Goal: Information Seeking & Learning: Learn about a topic

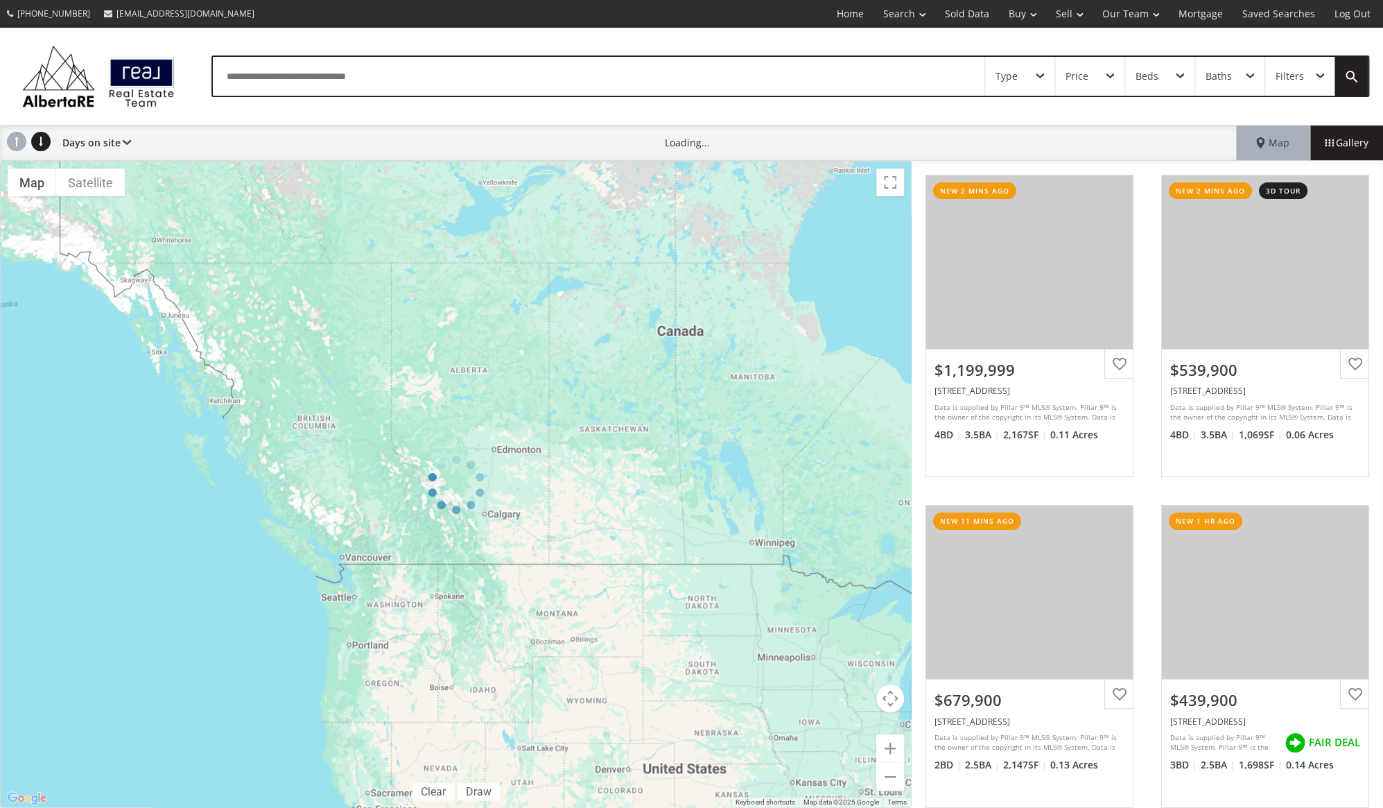
click at [1043, 74] on span at bounding box center [1040, 77] width 8 height 6
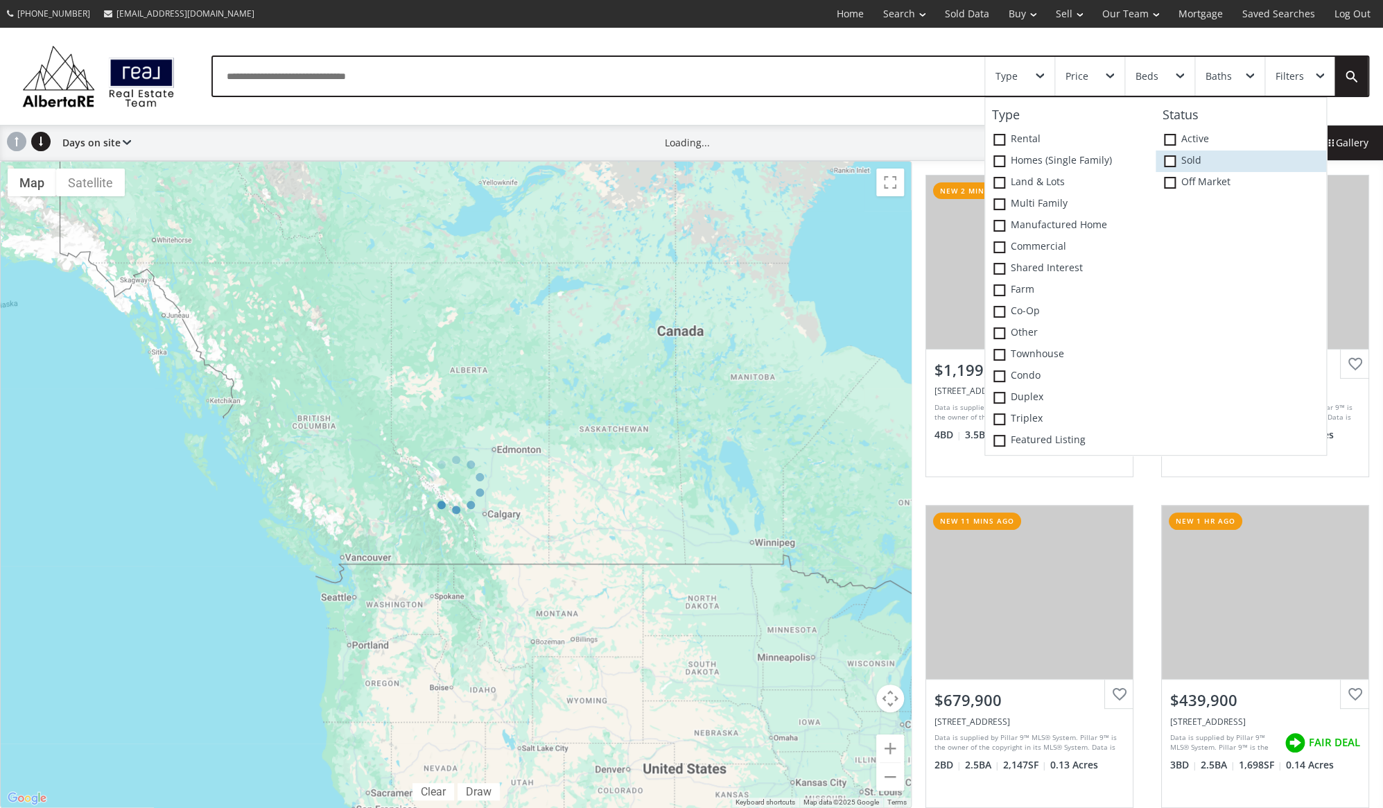
click at [1172, 159] on span at bounding box center [1170, 161] width 12 height 12
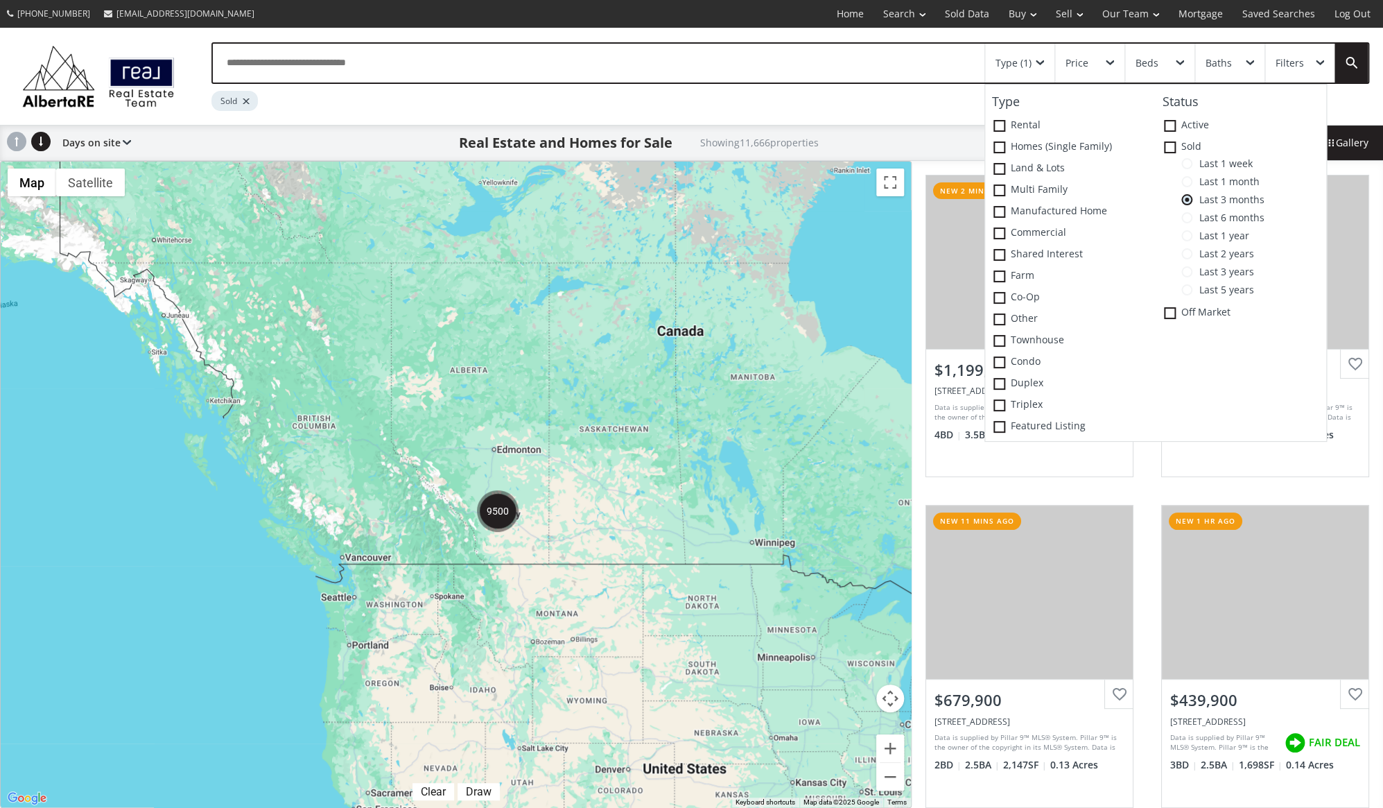
click at [1192, 162] on span at bounding box center [1187, 163] width 11 height 11
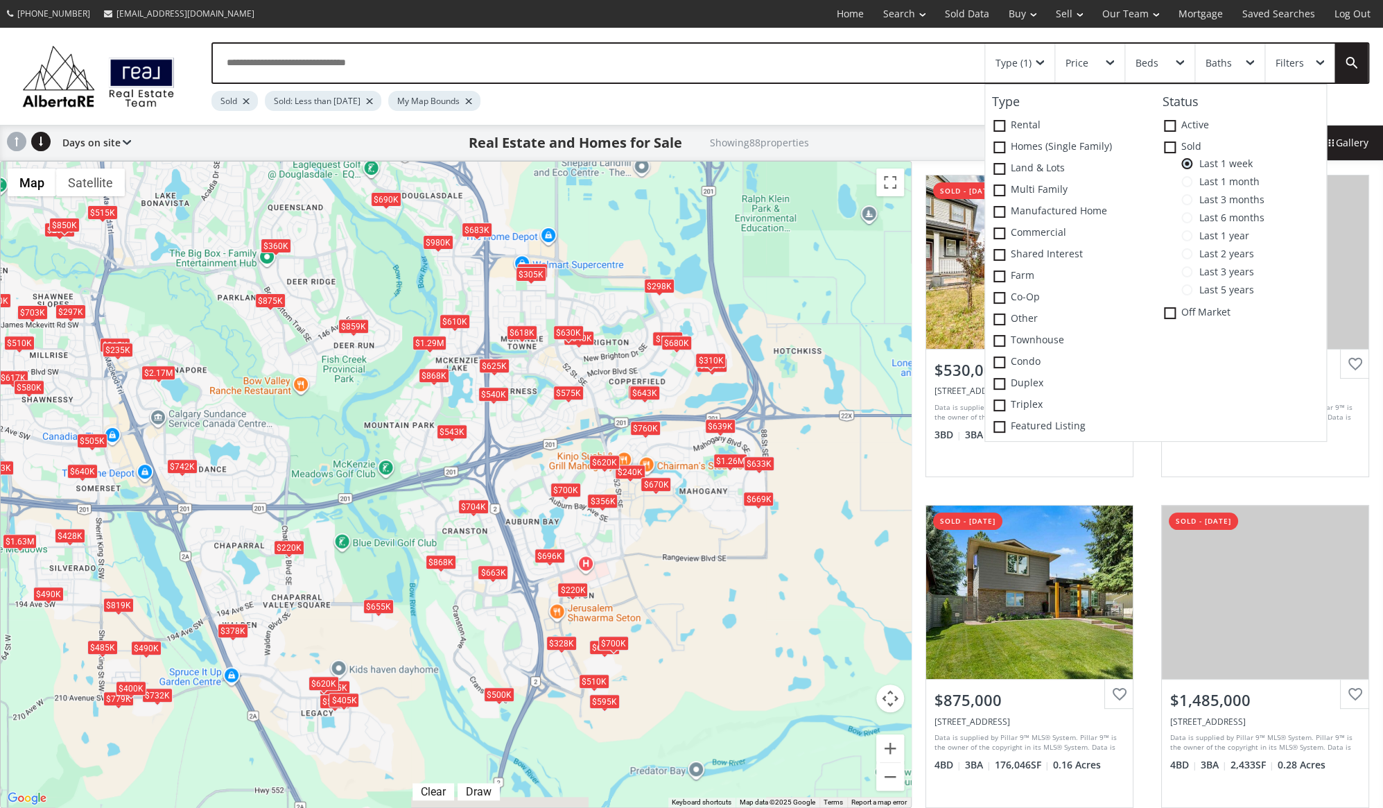
drag, startPoint x: 714, startPoint y: 656, endPoint x: 651, endPoint y: 594, distance: 88.3
click at [651, 594] on div "$530K $505K $875K $1.49M $445K $356K $543K $328K $690K $617K $858K $868K $240K …" at bounding box center [456, 485] width 910 height 646
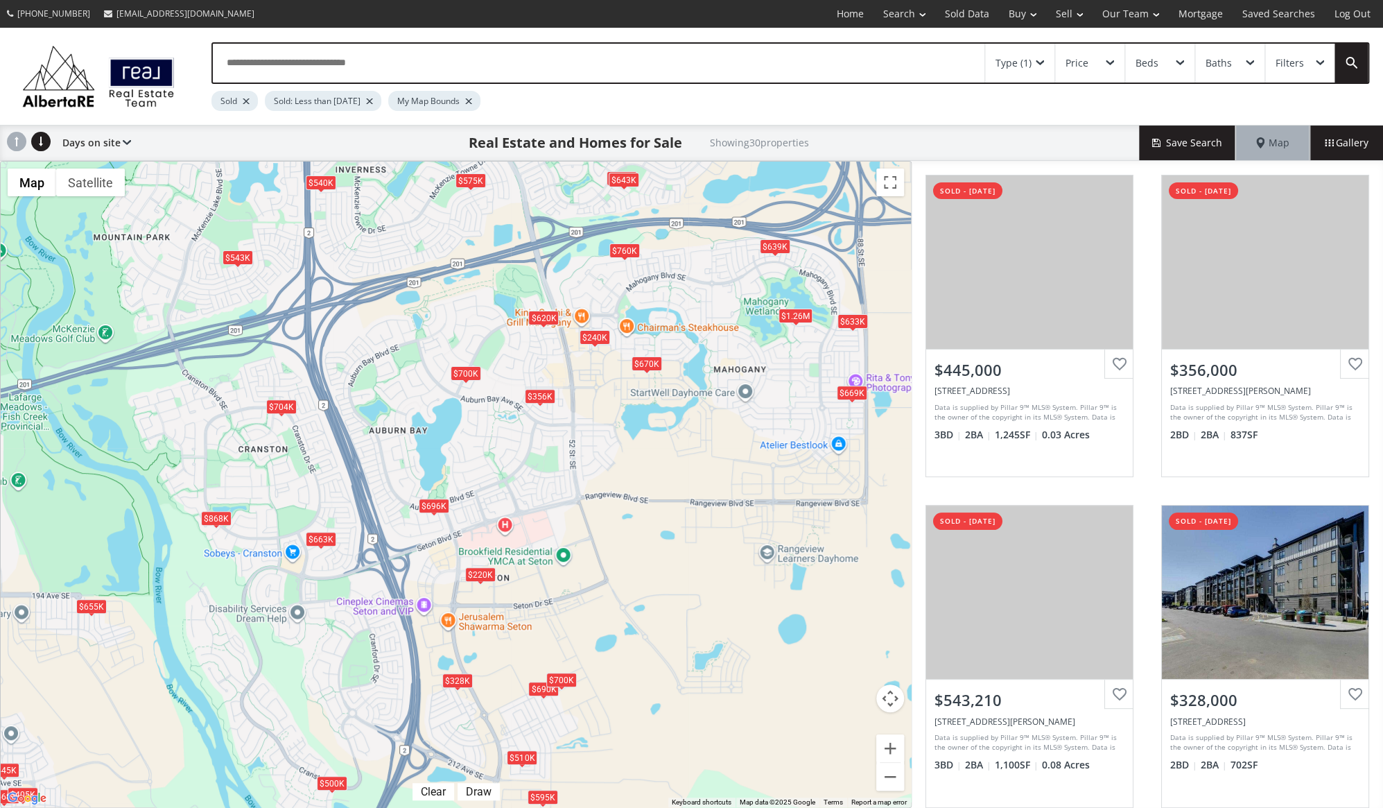
drag, startPoint x: 599, startPoint y: 623, endPoint x: 728, endPoint y: 499, distance: 179.0
click at [728, 499] on div "← Move left → Move right ↑ Move up ↓ Move down + Zoom in - Zoom out Home Jump l…" at bounding box center [456, 484] width 912 height 647
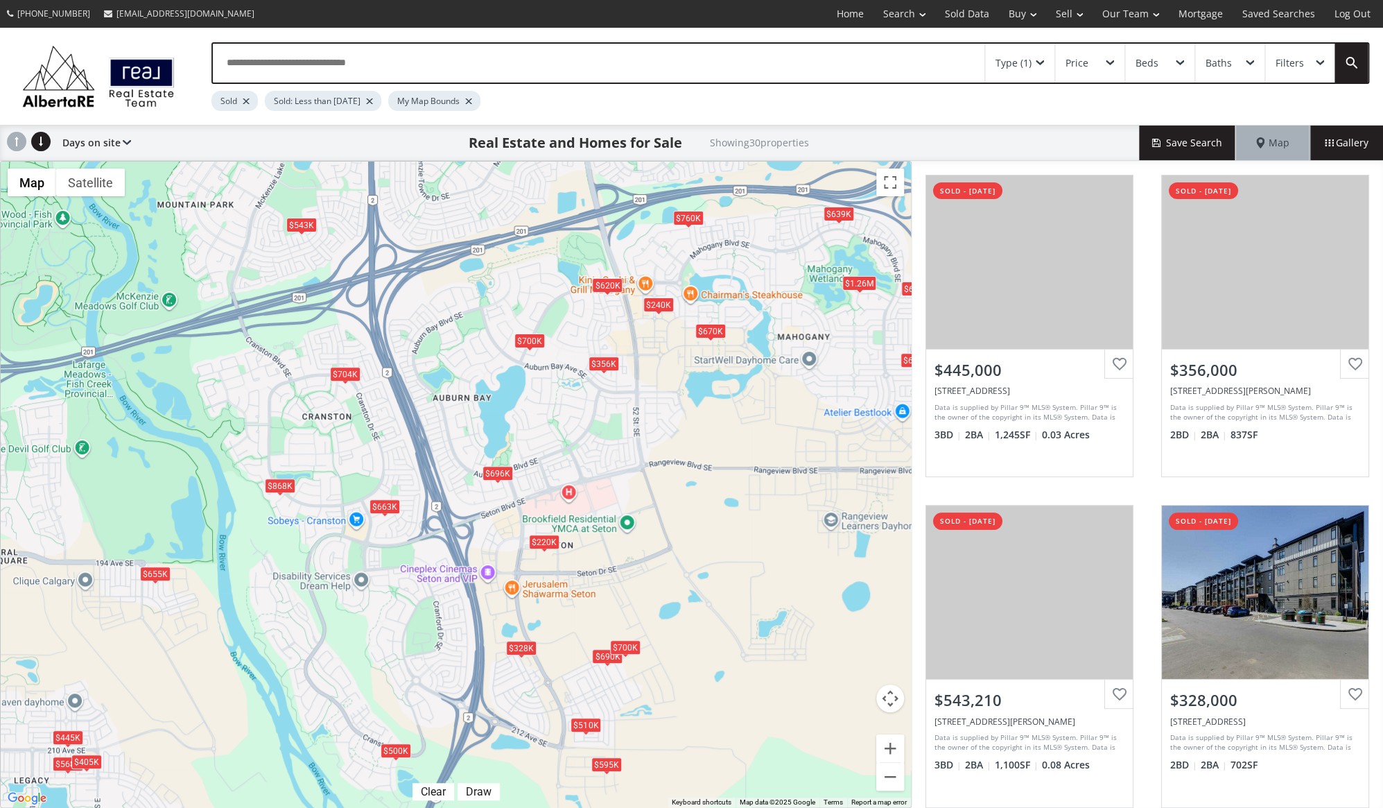
drag, startPoint x: 720, startPoint y: 576, endPoint x: 785, endPoint y: 544, distance: 72.9
click at [785, 544] on div "$445K $356K $543K $328K $868K $240K $700K $704K $568K $1.26M $655K $663K $510K …" at bounding box center [456, 485] width 910 height 646
click at [398, 745] on div "$500K" at bounding box center [396, 750] width 31 height 15
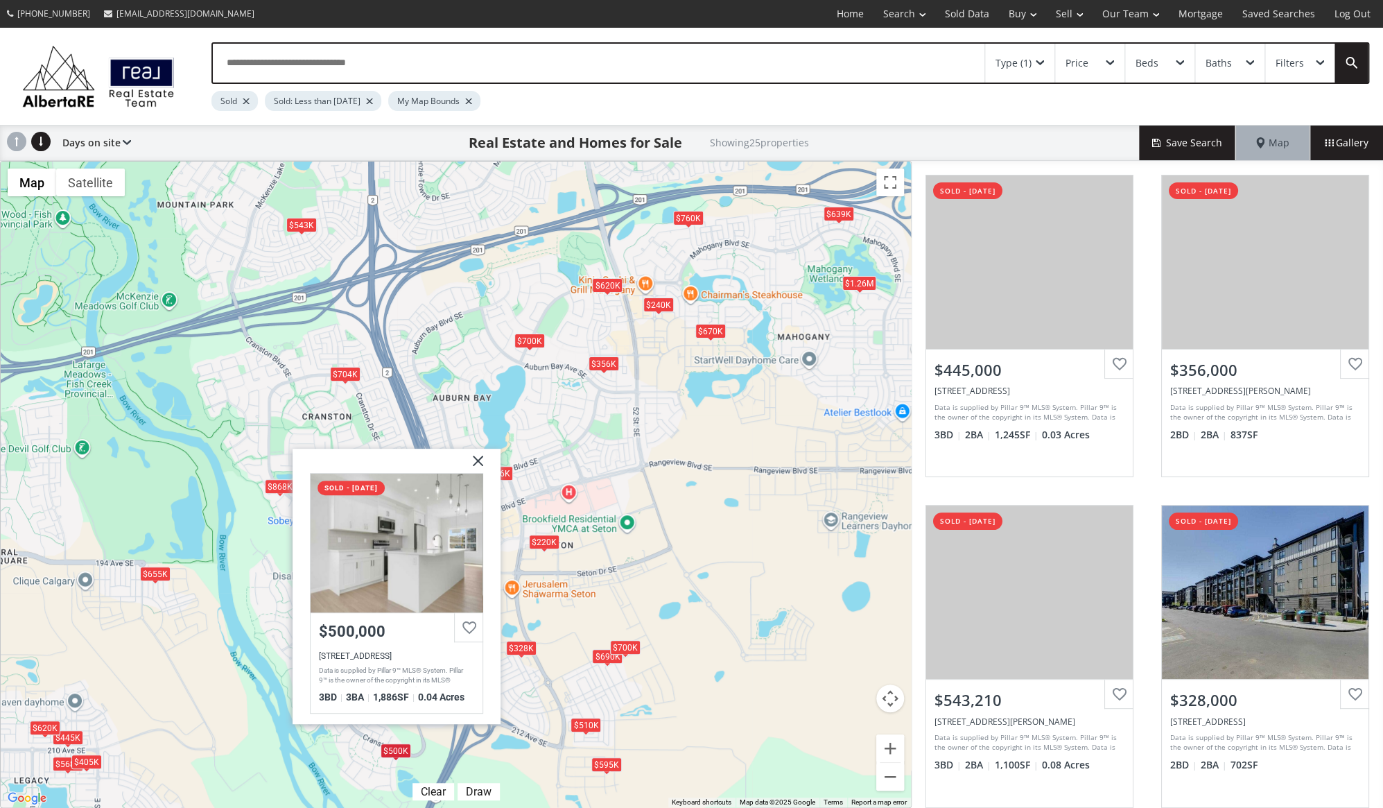
click at [607, 763] on div "$595K" at bounding box center [607, 764] width 31 height 15
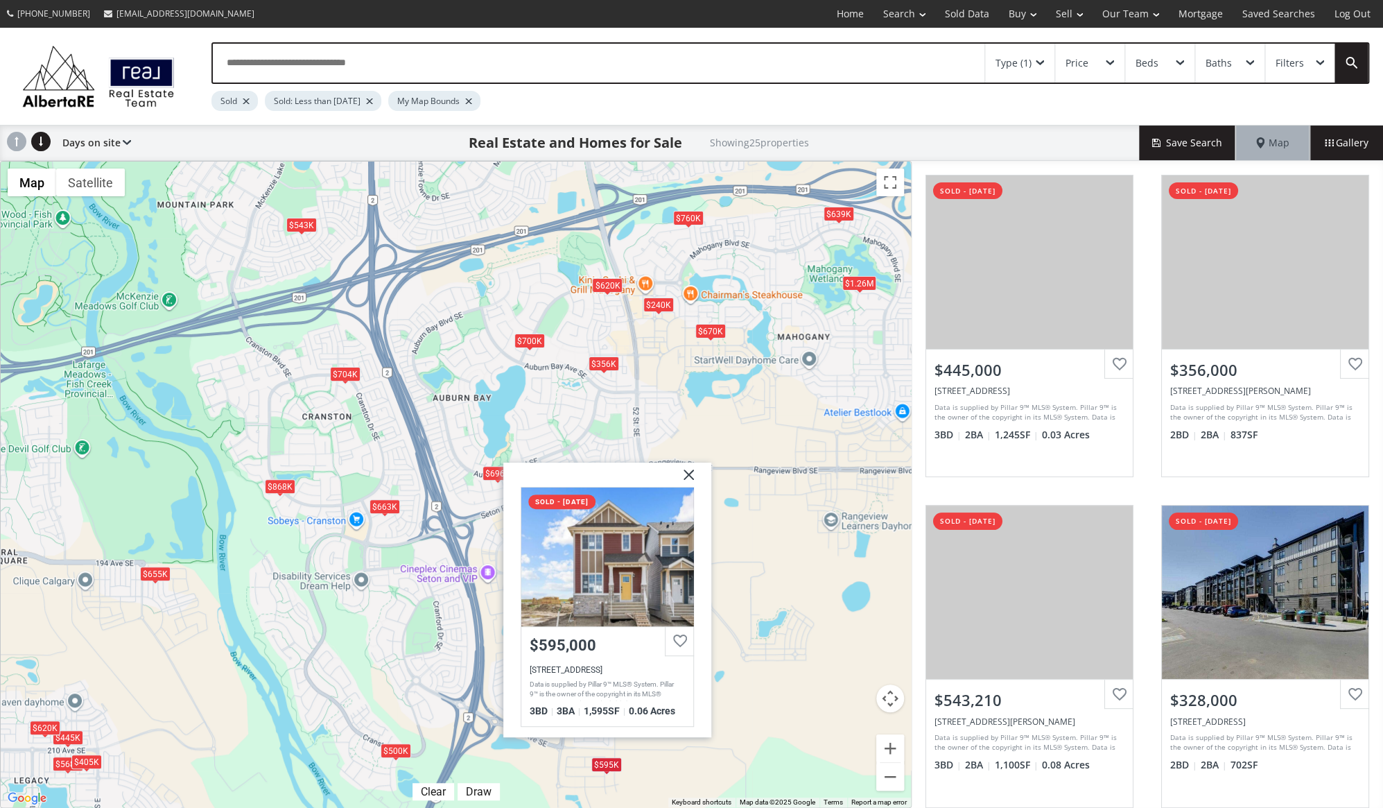
click at [702, 761] on div "$445K $356K $543K $328K $868K $240K $700K $620K $704K $568K $1.26M $655K $663K …" at bounding box center [456, 485] width 910 height 646
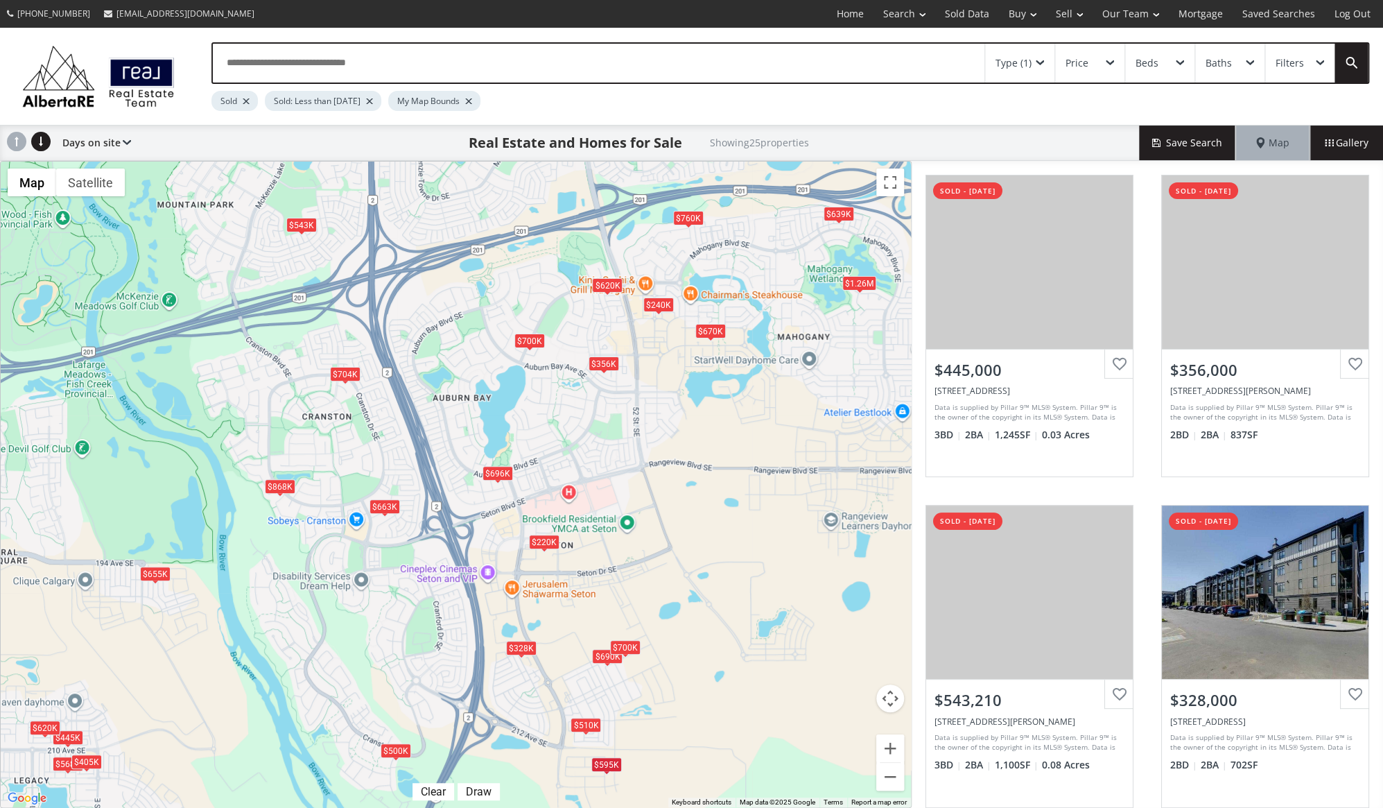
click at [578, 727] on div "$510K" at bounding box center [586, 724] width 31 height 15
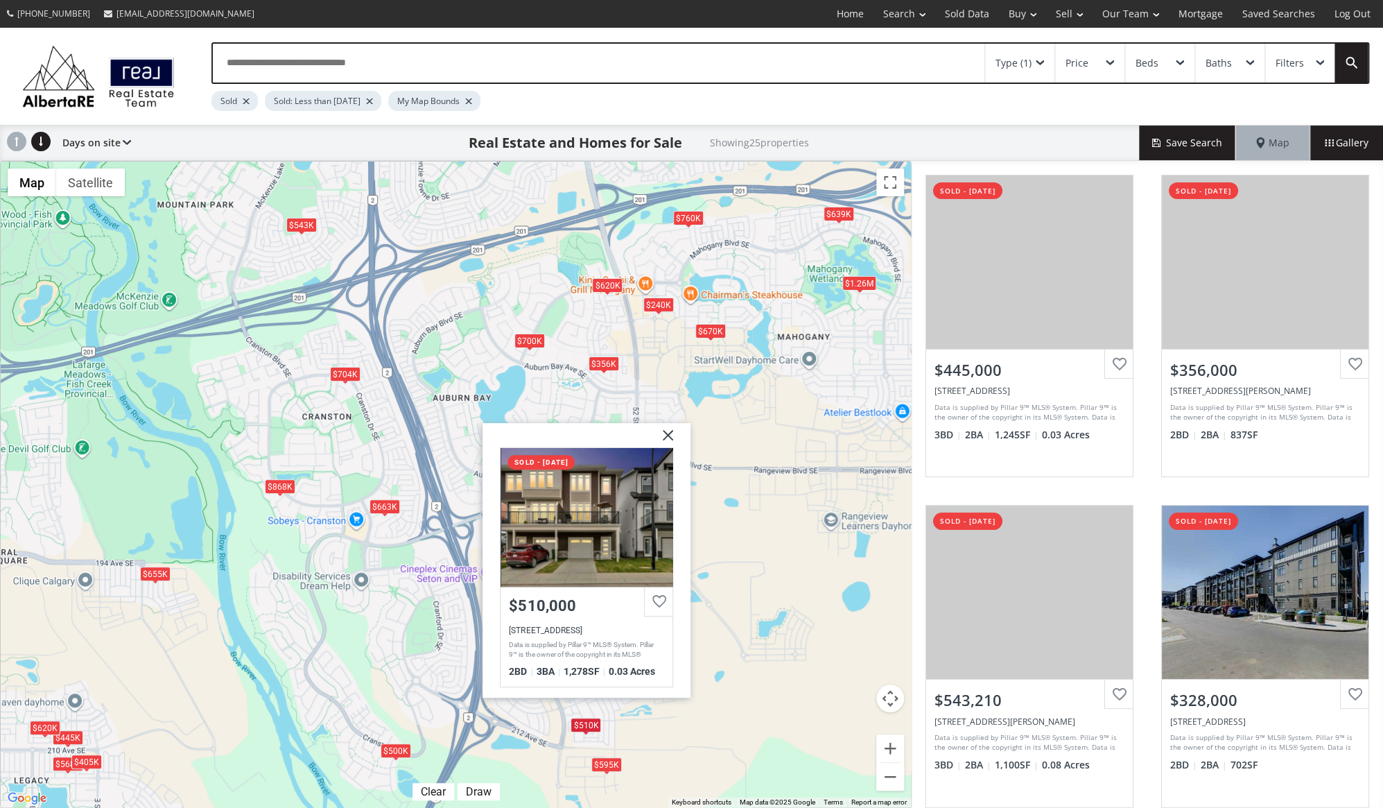
click at [680, 739] on div "$445K $356K $543K $328K $868K $240K $700K $620K $704K $568K $1.26M $655K $663K …" at bounding box center [456, 485] width 910 height 646
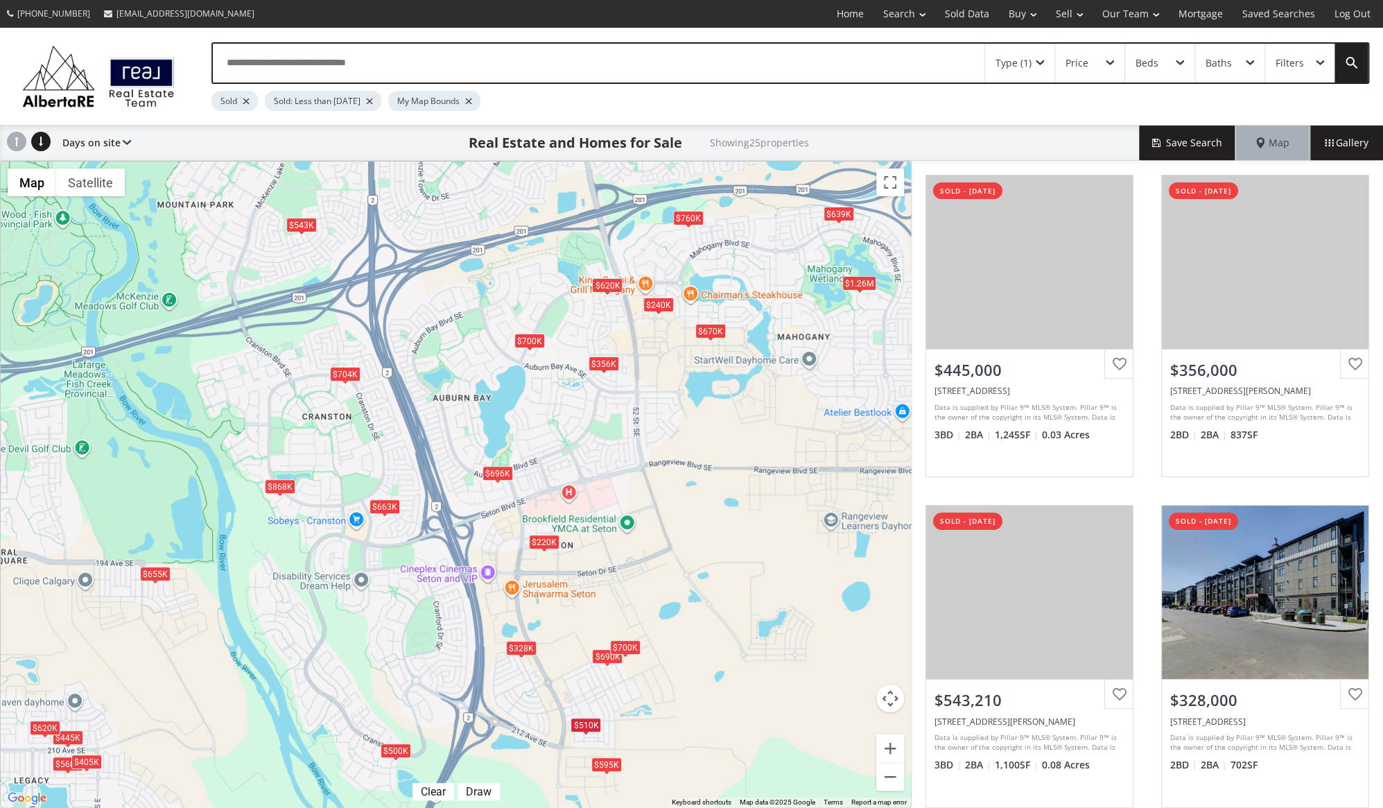
click at [524, 651] on div "$328K" at bounding box center [521, 648] width 31 height 15
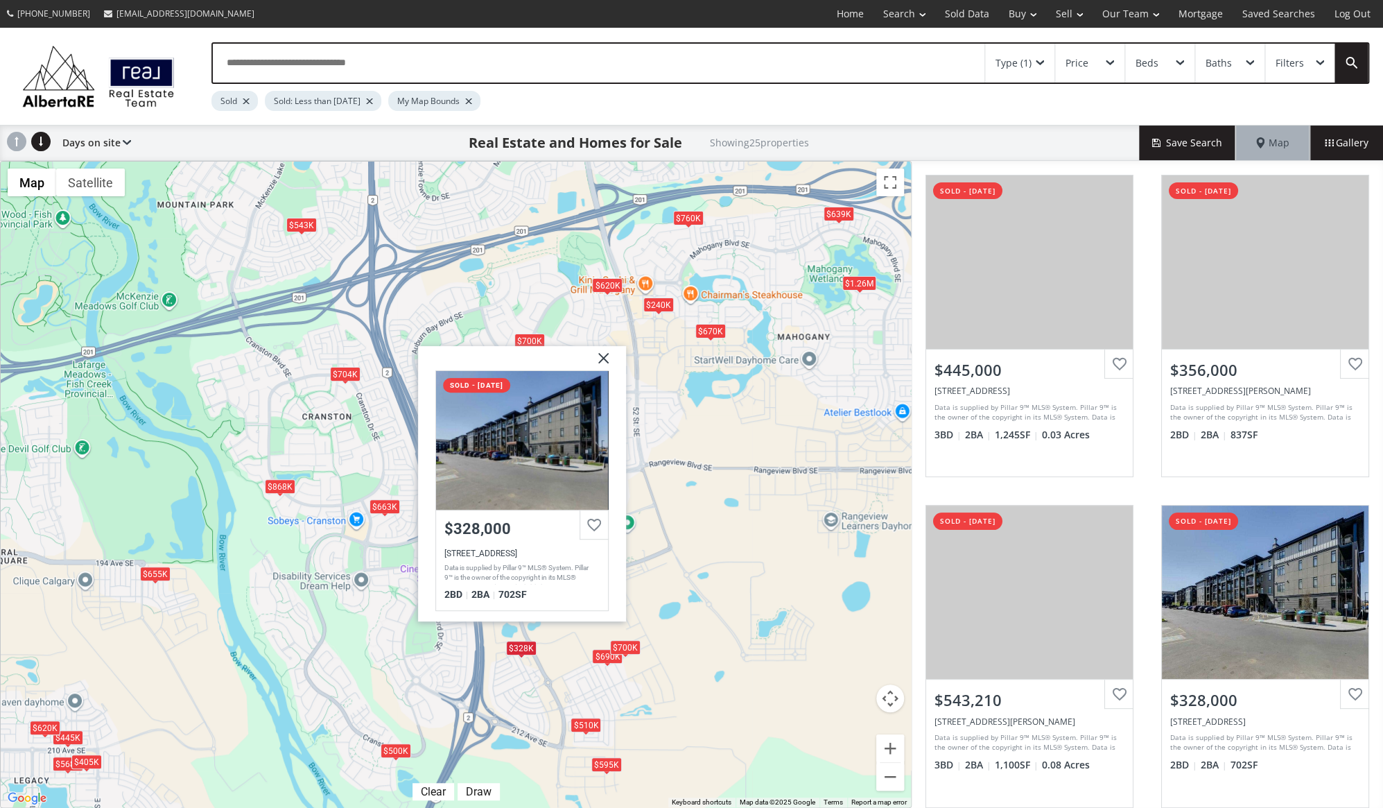
click at [513, 676] on div "$445K $356K $543K $328K $868K $240K $700K $620K $704K $568K $1.26M $655K $663K …" at bounding box center [456, 485] width 910 height 646
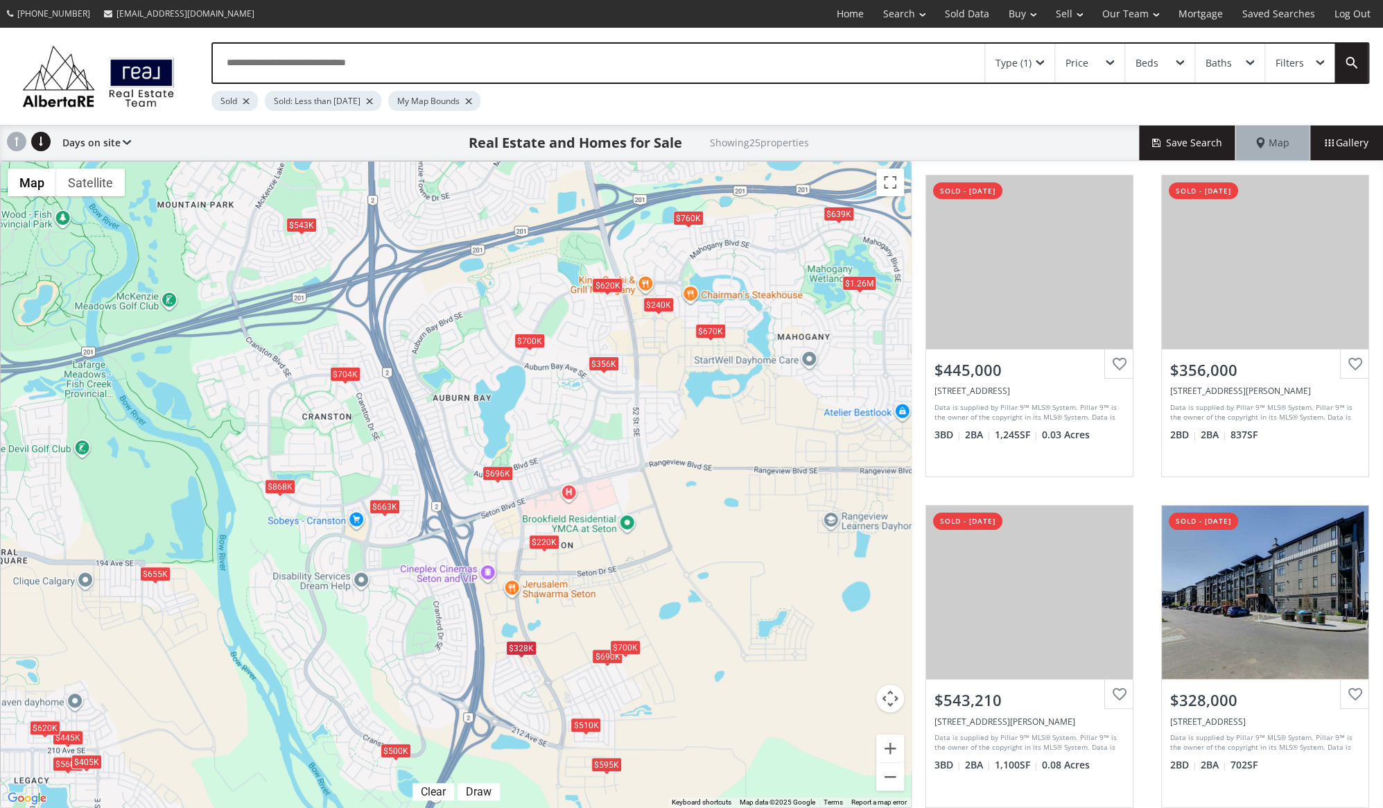
click at [384, 506] on div "$663K" at bounding box center [384, 506] width 31 height 15
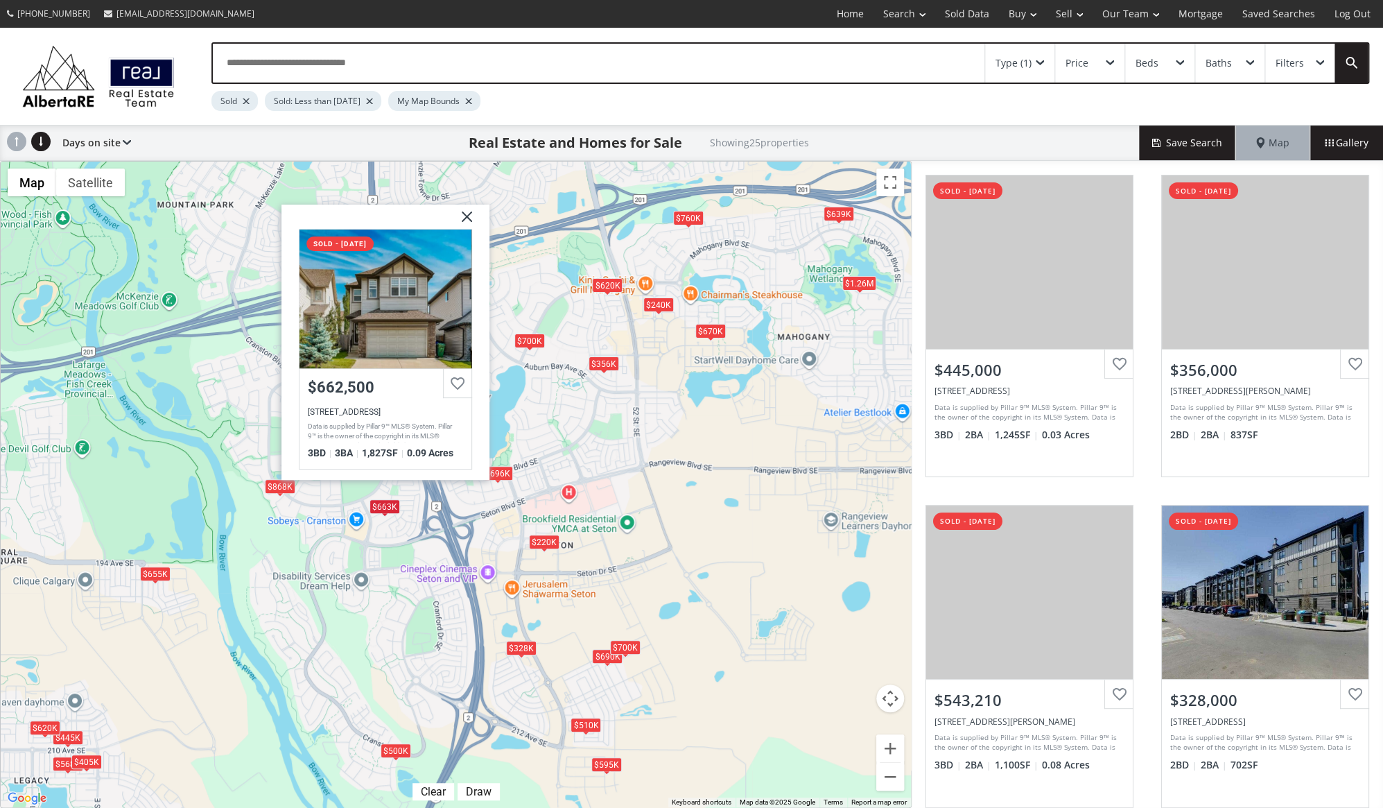
click at [279, 490] on div "$868K" at bounding box center [280, 485] width 31 height 15
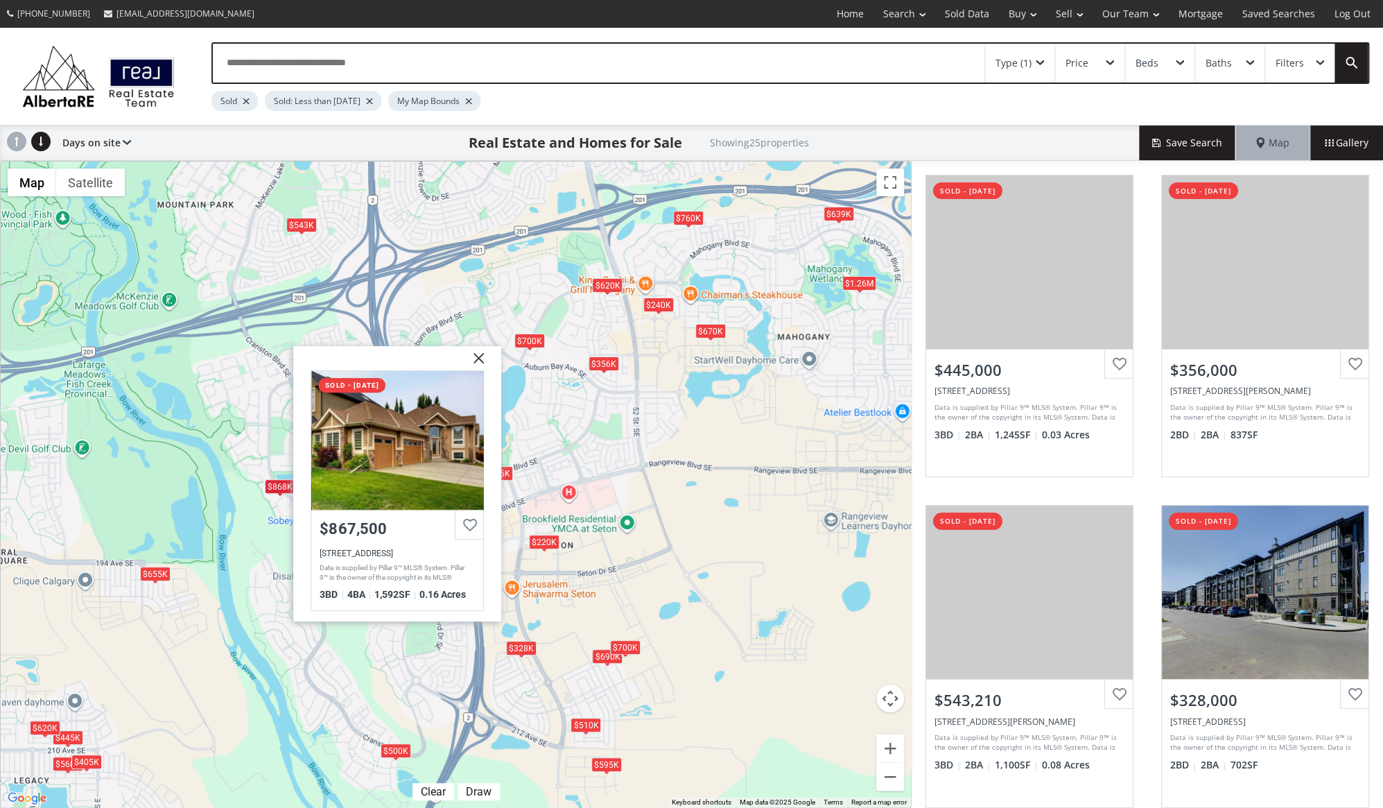
click at [667, 588] on div "$445K $356K $543K $328K $868K $240K $700K $620K $704K $568K $1.26M $655K $663K …" at bounding box center [456, 485] width 910 height 646
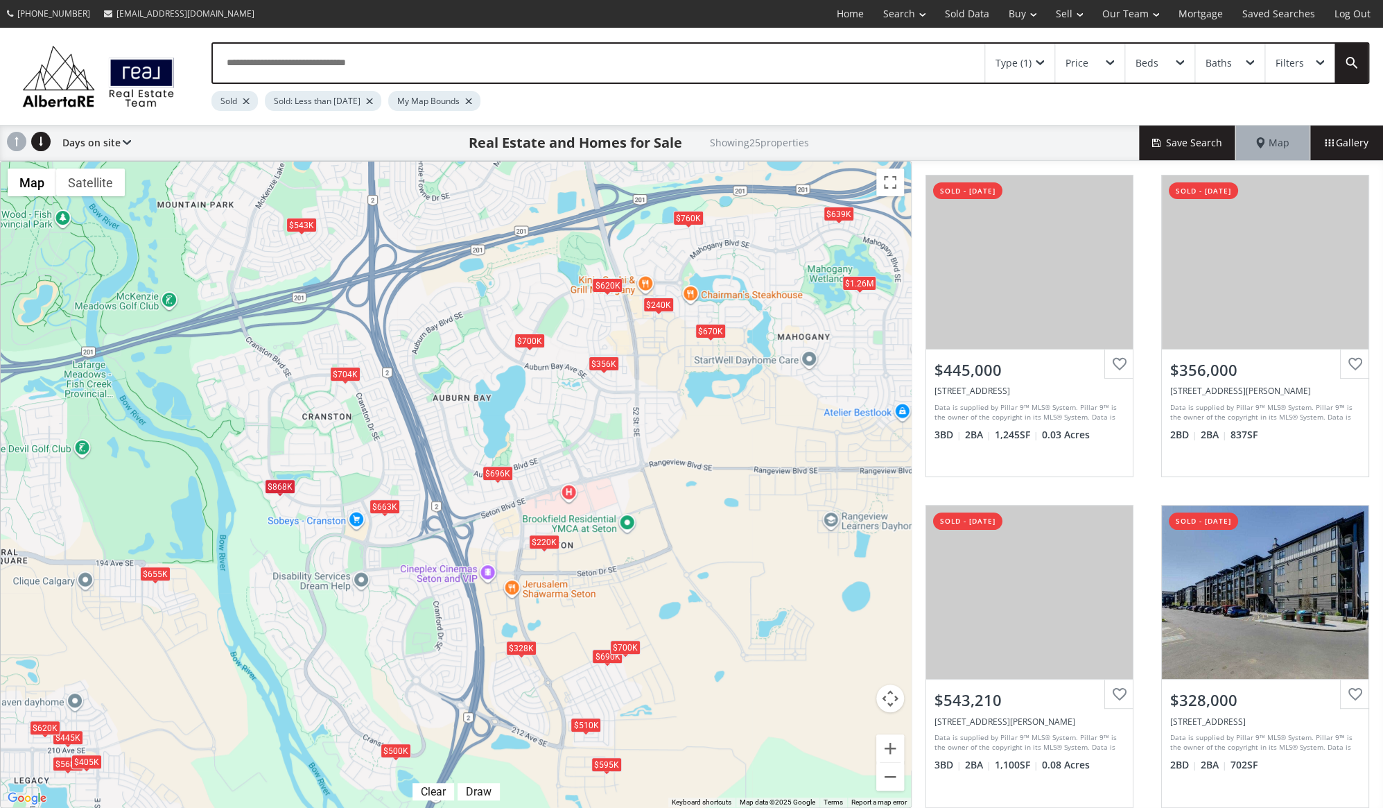
click at [608, 368] on div "$356K" at bounding box center [603, 363] width 31 height 15
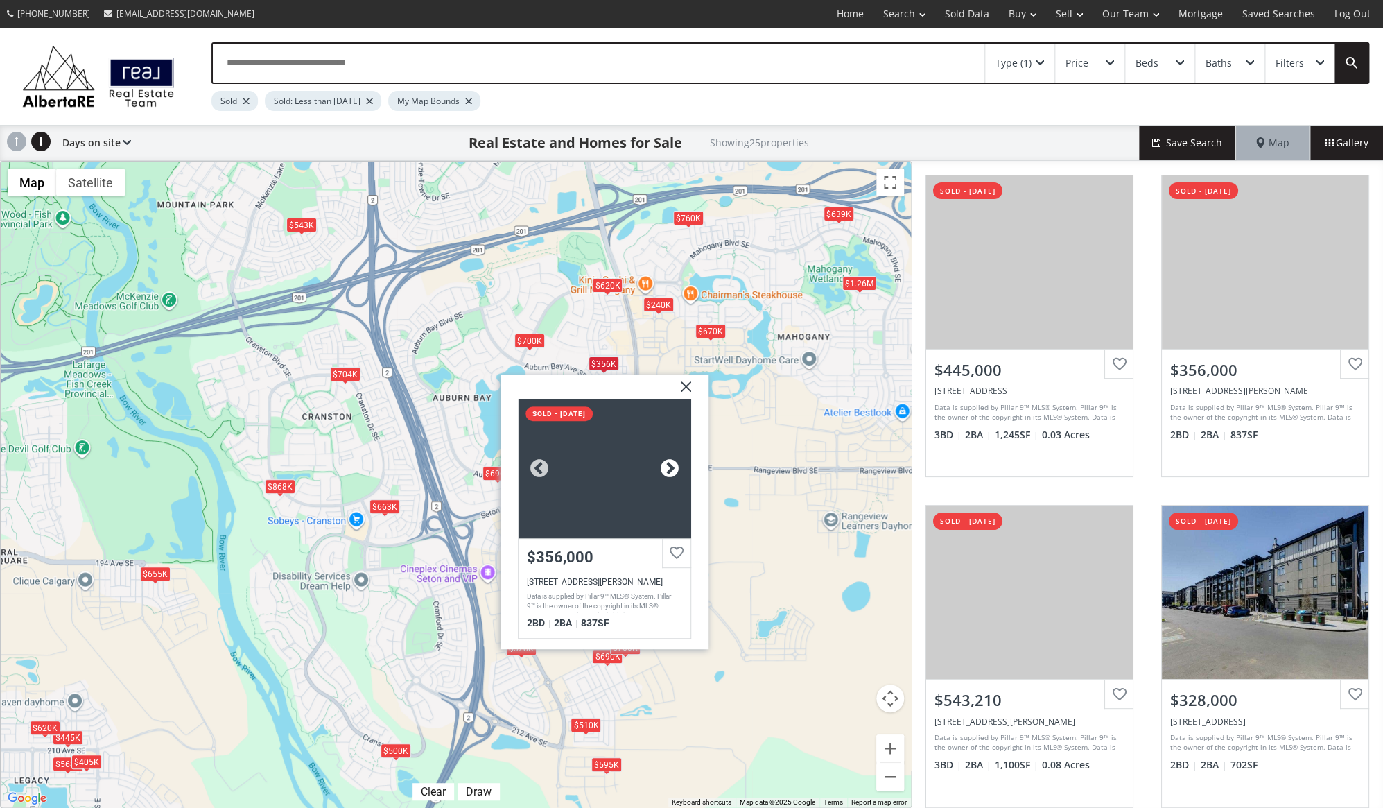
click at [671, 459] on div at bounding box center [669, 468] width 21 height 21
click at [610, 481] on div at bounding box center [604, 468] width 172 height 139
click at [687, 382] on img at bounding box center [680, 391] width 35 height 35
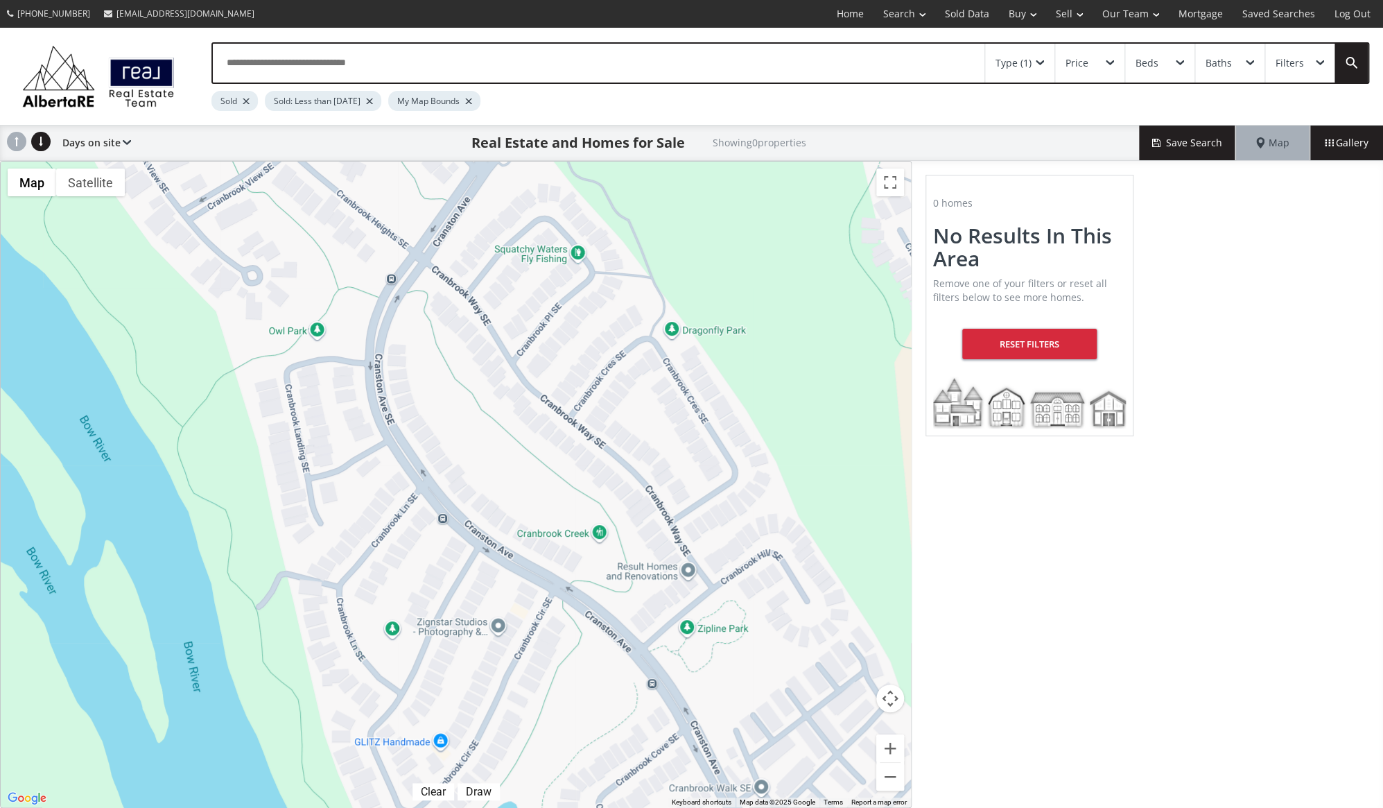
drag, startPoint x: 297, startPoint y: 650, endPoint x: 497, endPoint y: 595, distance: 207.1
click at [497, 595] on div at bounding box center [456, 485] width 910 height 646
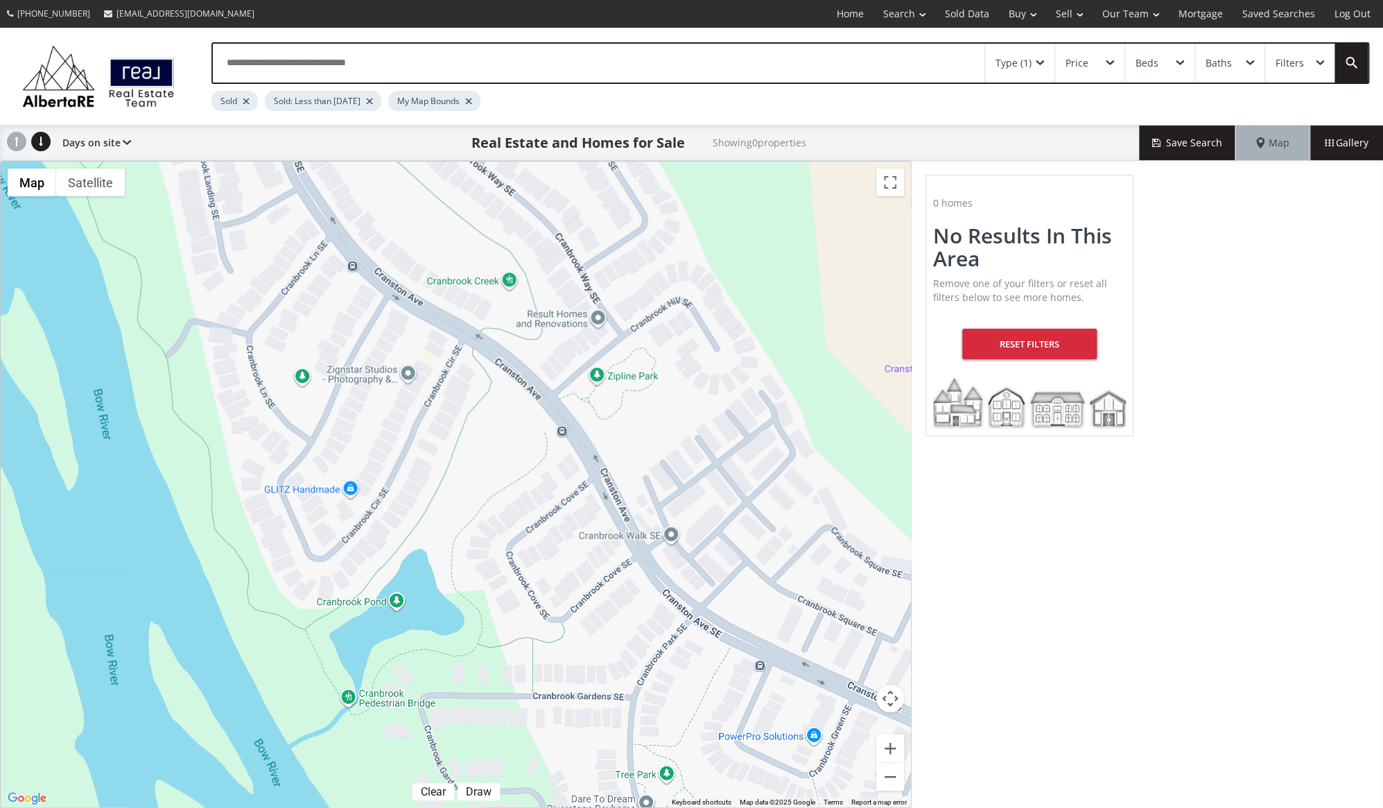
drag, startPoint x: 510, startPoint y: 631, endPoint x: 420, endPoint y: 376, distance: 270.6
click at [420, 376] on div at bounding box center [456, 485] width 910 height 646
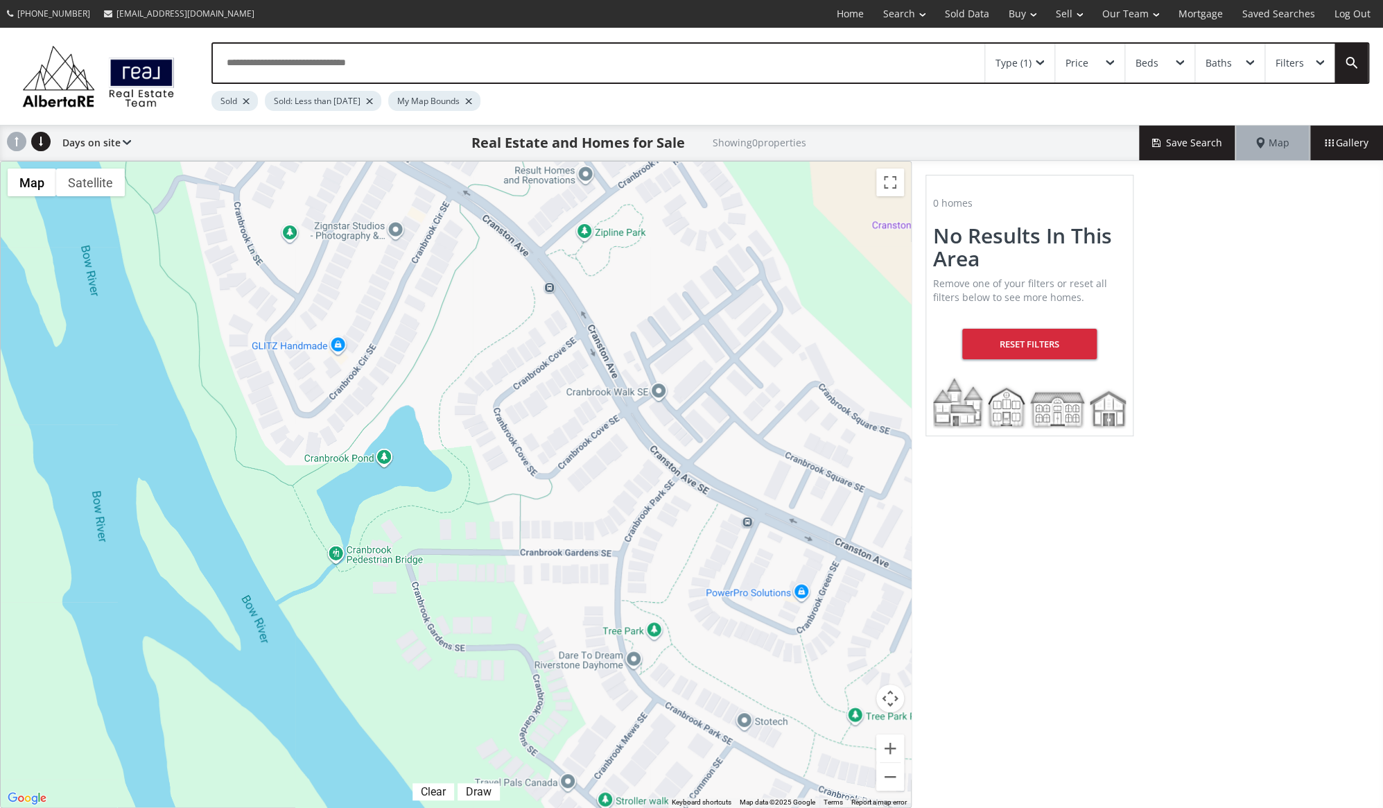
drag, startPoint x: 692, startPoint y: 659, endPoint x: 680, endPoint y: 524, distance: 135.0
click at [680, 524] on div at bounding box center [456, 485] width 910 height 646
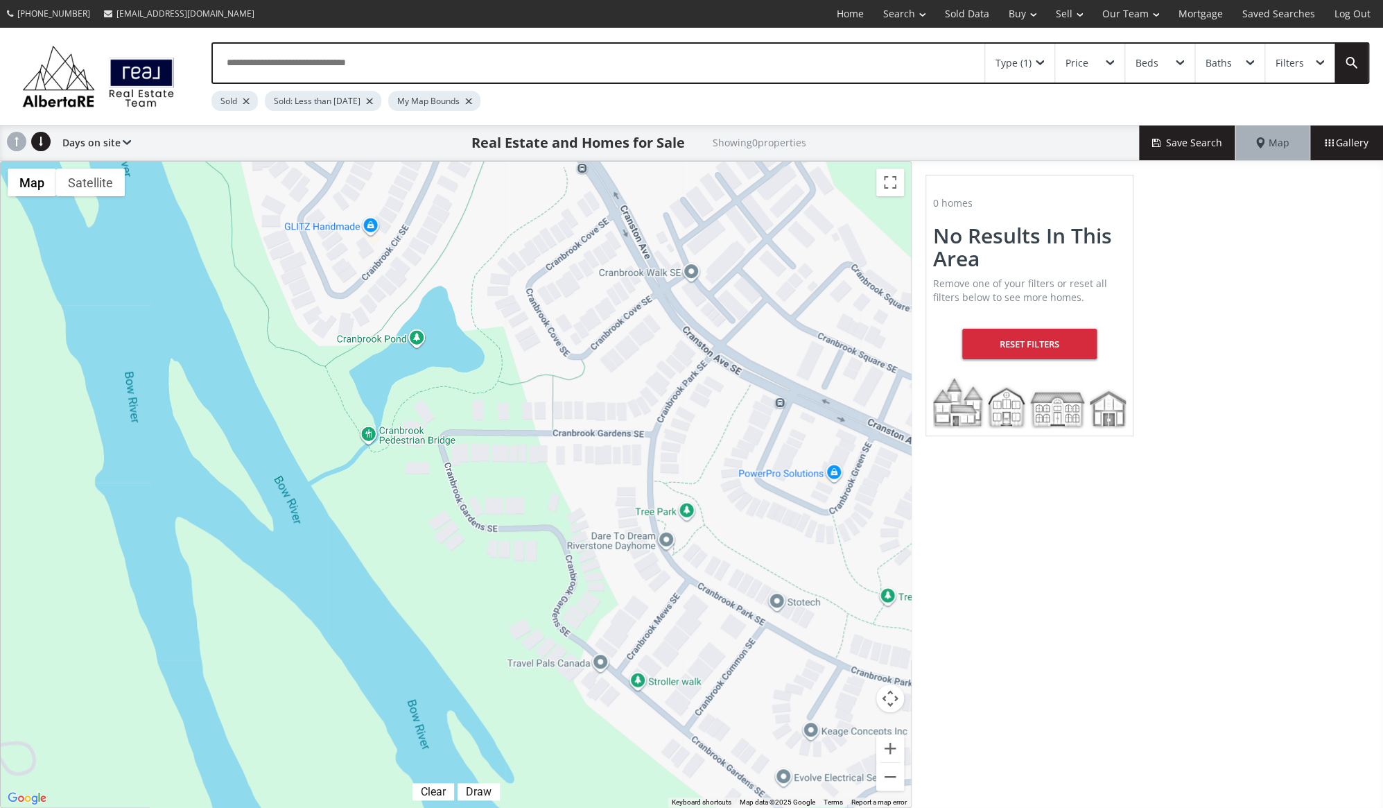
drag, startPoint x: 705, startPoint y: 641, endPoint x: 738, endPoint y: 524, distance: 121.6
click at [738, 524] on div at bounding box center [456, 485] width 910 height 646
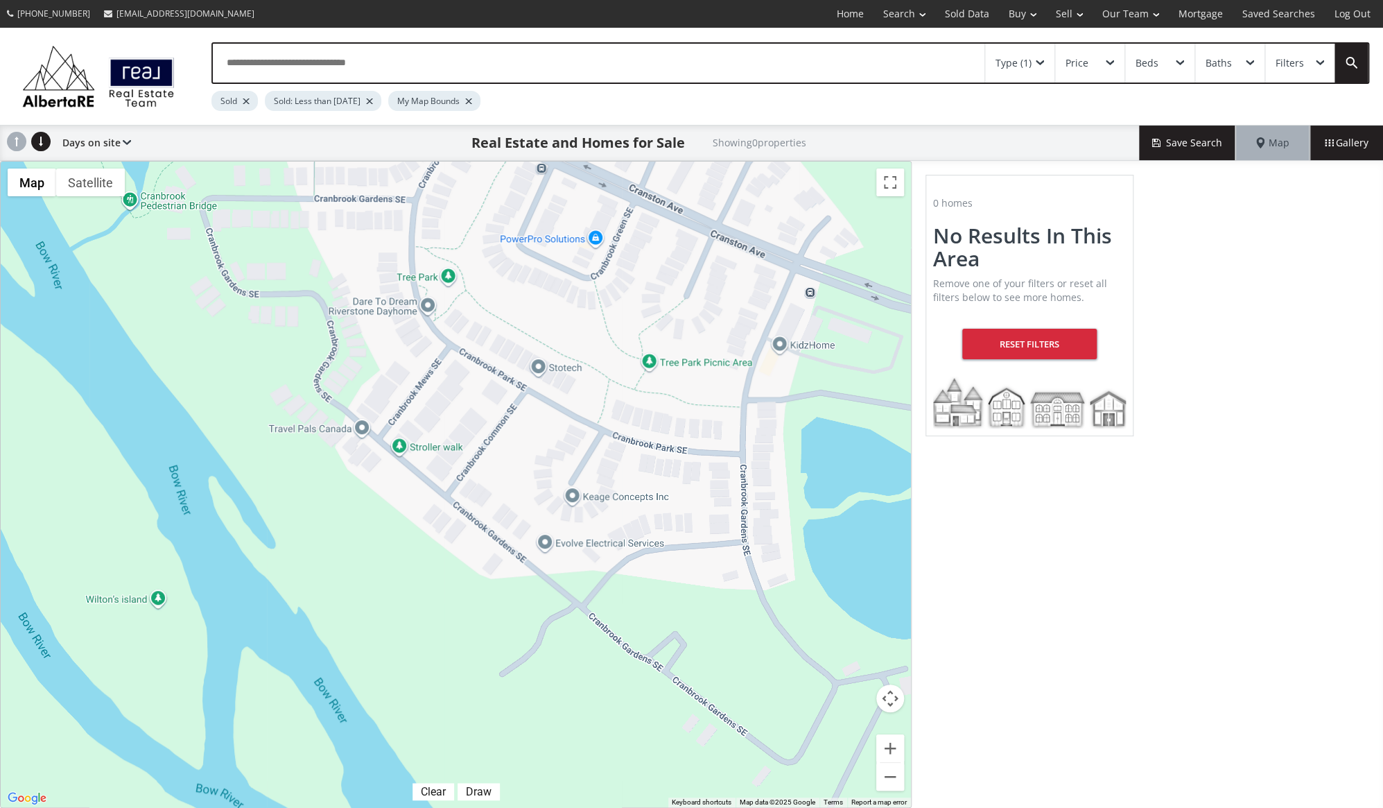
drag, startPoint x: 682, startPoint y: 655, endPoint x: 443, endPoint y: 420, distance: 335.4
click at [443, 420] on div at bounding box center [456, 485] width 910 height 646
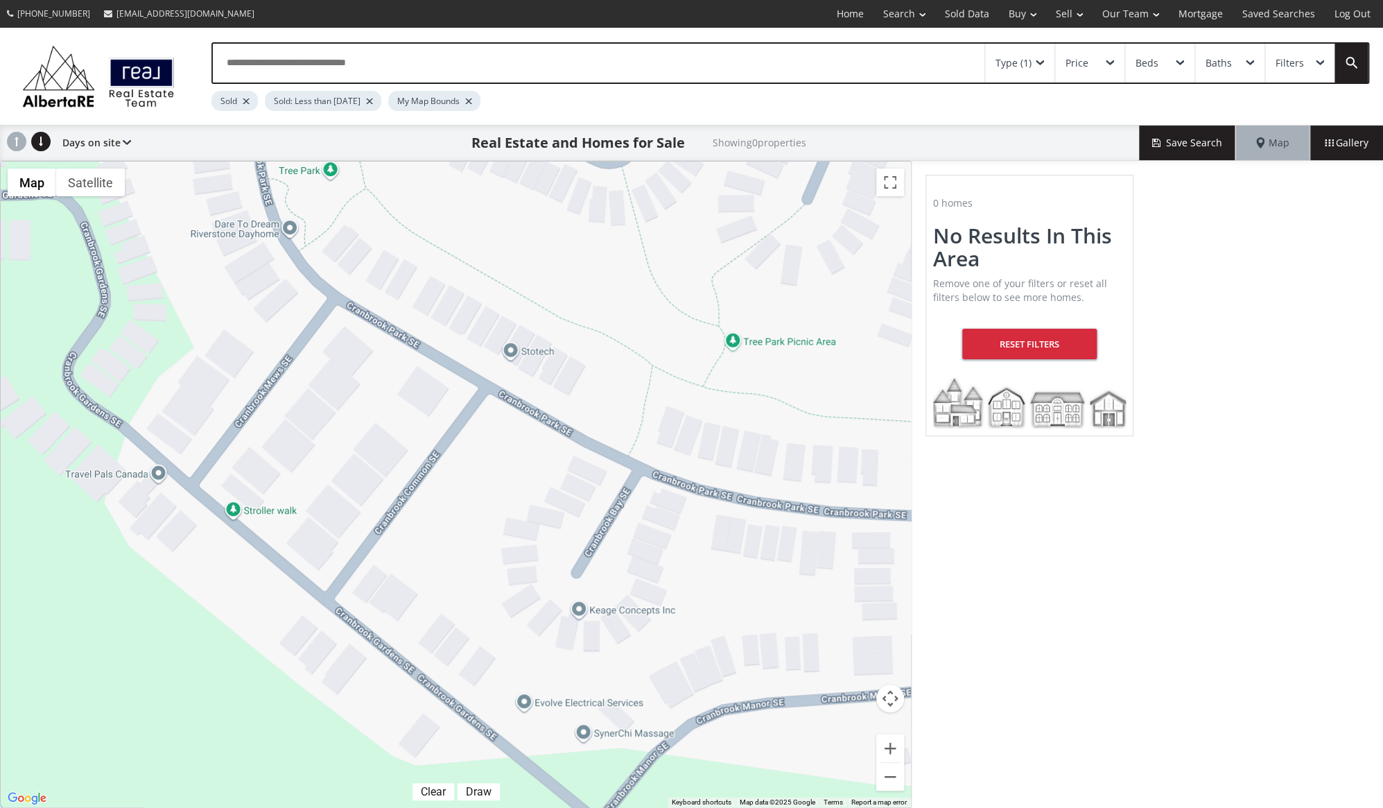
drag, startPoint x: 322, startPoint y: 261, endPoint x: 485, endPoint y: 415, distance: 223.7
click at [485, 415] on div at bounding box center [456, 485] width 910 height 646
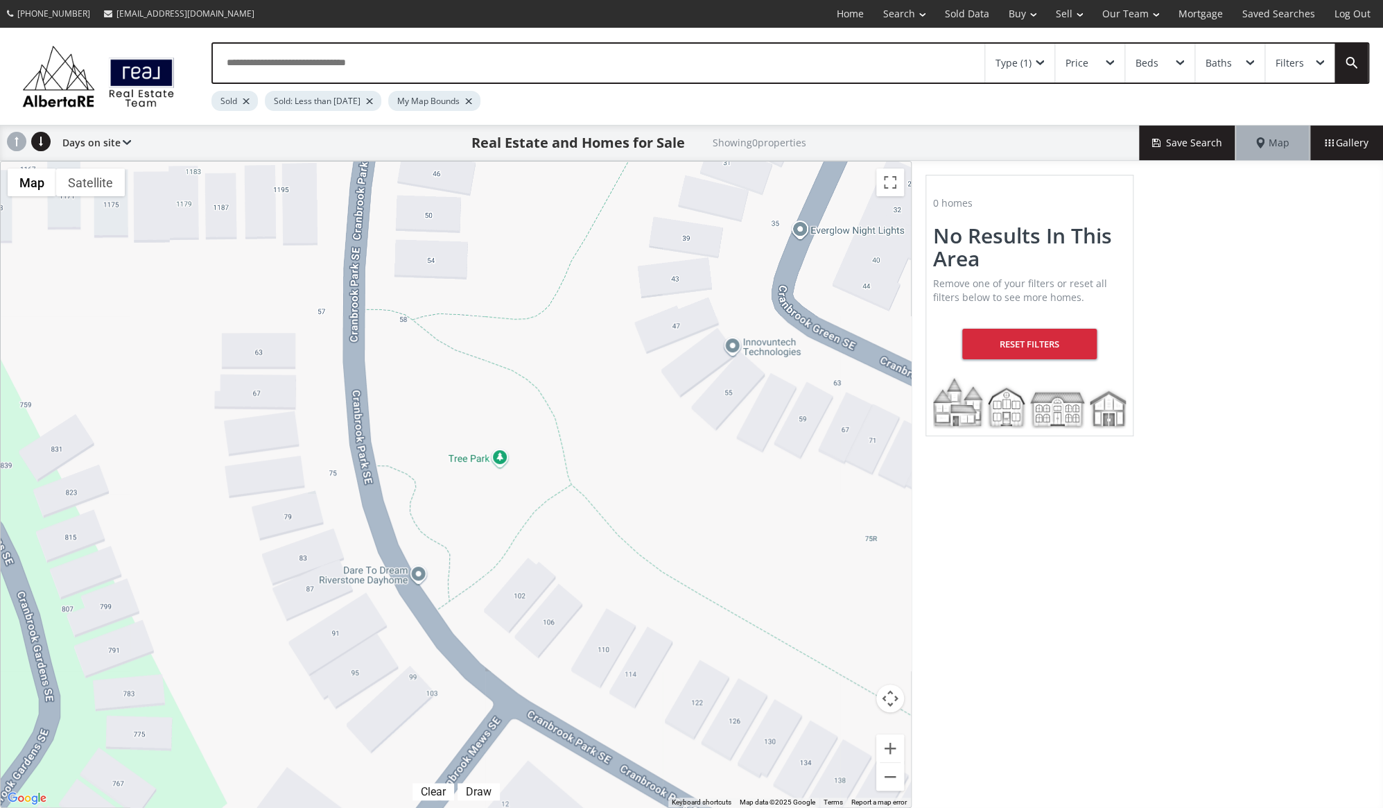
drag, startPoint x: 318, startPoint y: 268, endPoint x: 433, endPoint y: 555, distance: 309.6
click at [433, 555] on div at bounding box center [456, 485] width 910 height 646
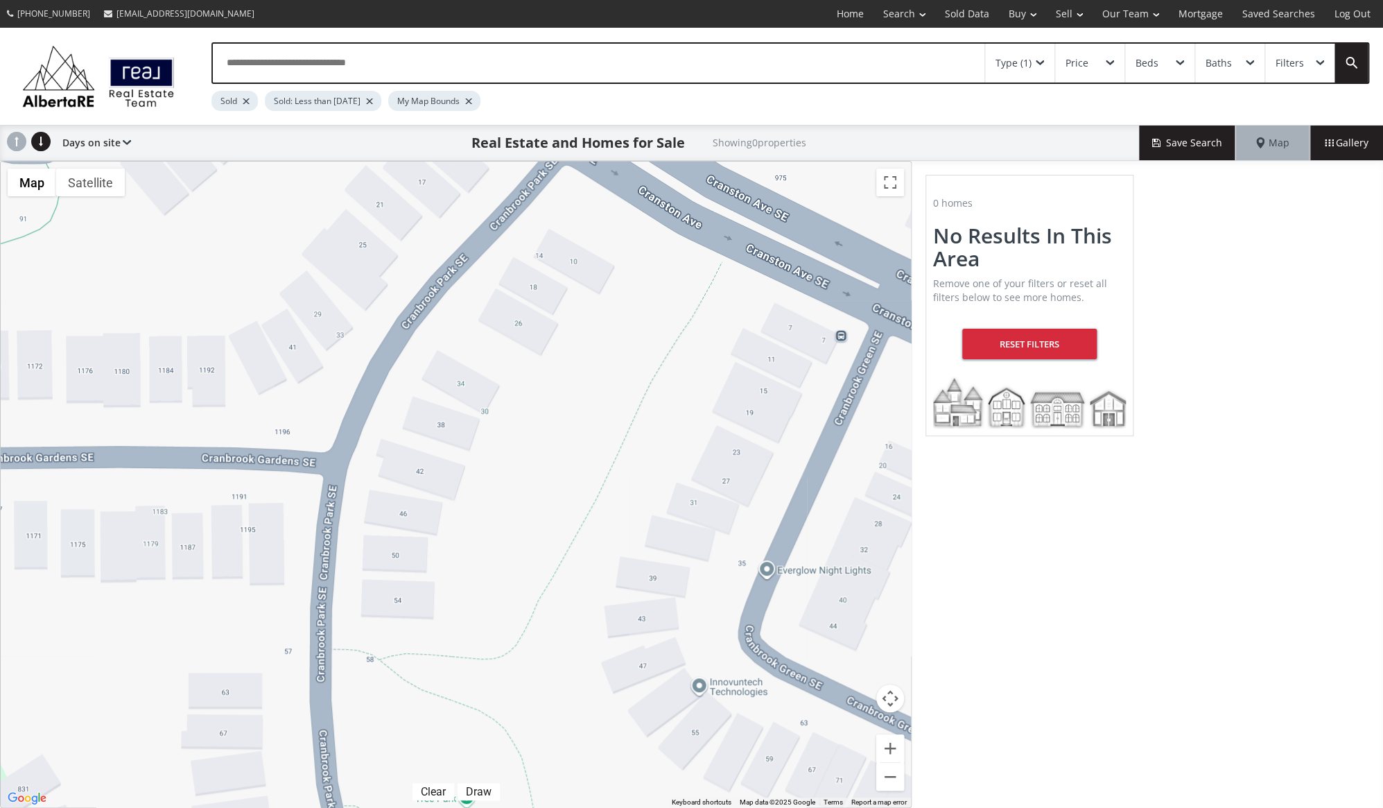
drag, startPoint x: 457, startPoint y: 287, endPoint x: 408, endPoint y: 582, distance: 298.8
click at [408, 582] on div at bounding box center [456, 485] width 910 height 646
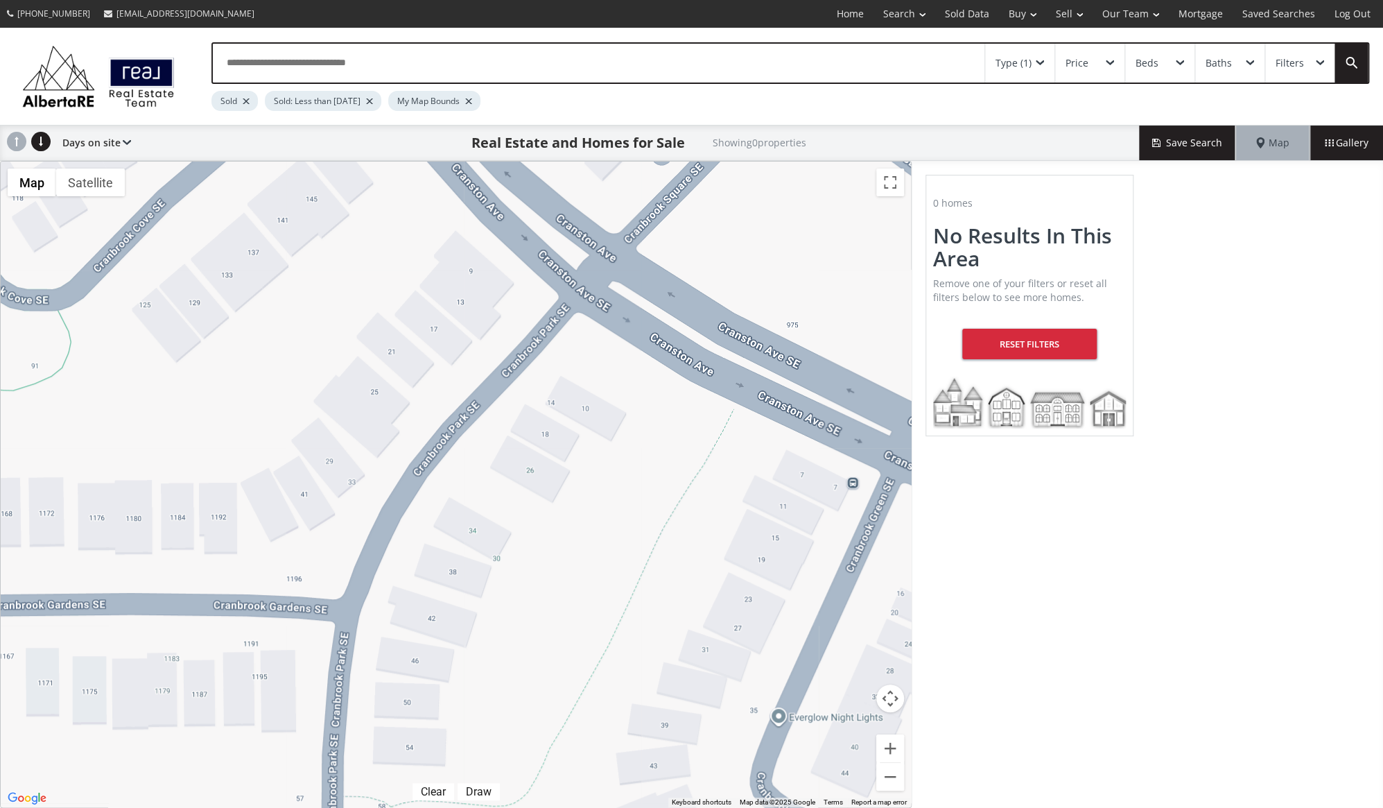
drag, startPoint x: 558, startPoint y: 330, endPoint x: 569, endPoint y: 468, distance: 138.4
click at [569, 468] on div at bounding box center [456, 485] width 910 height 646
click at [1037, 58] on div "Type (1)" at bounding box center [1019, 63] width 69 height 39
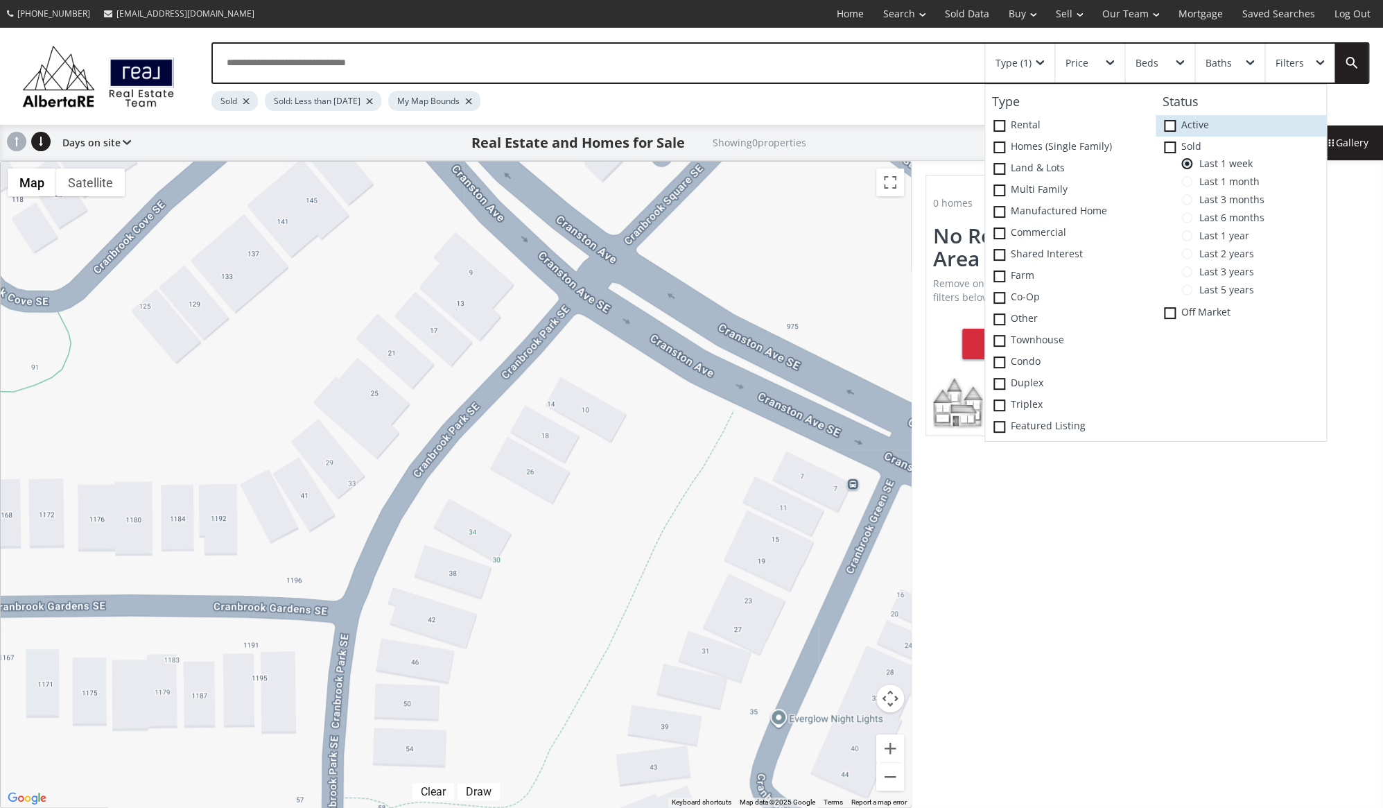
click at [1168, 127] on span at bounding box center [1170, 126] width 12 height 12
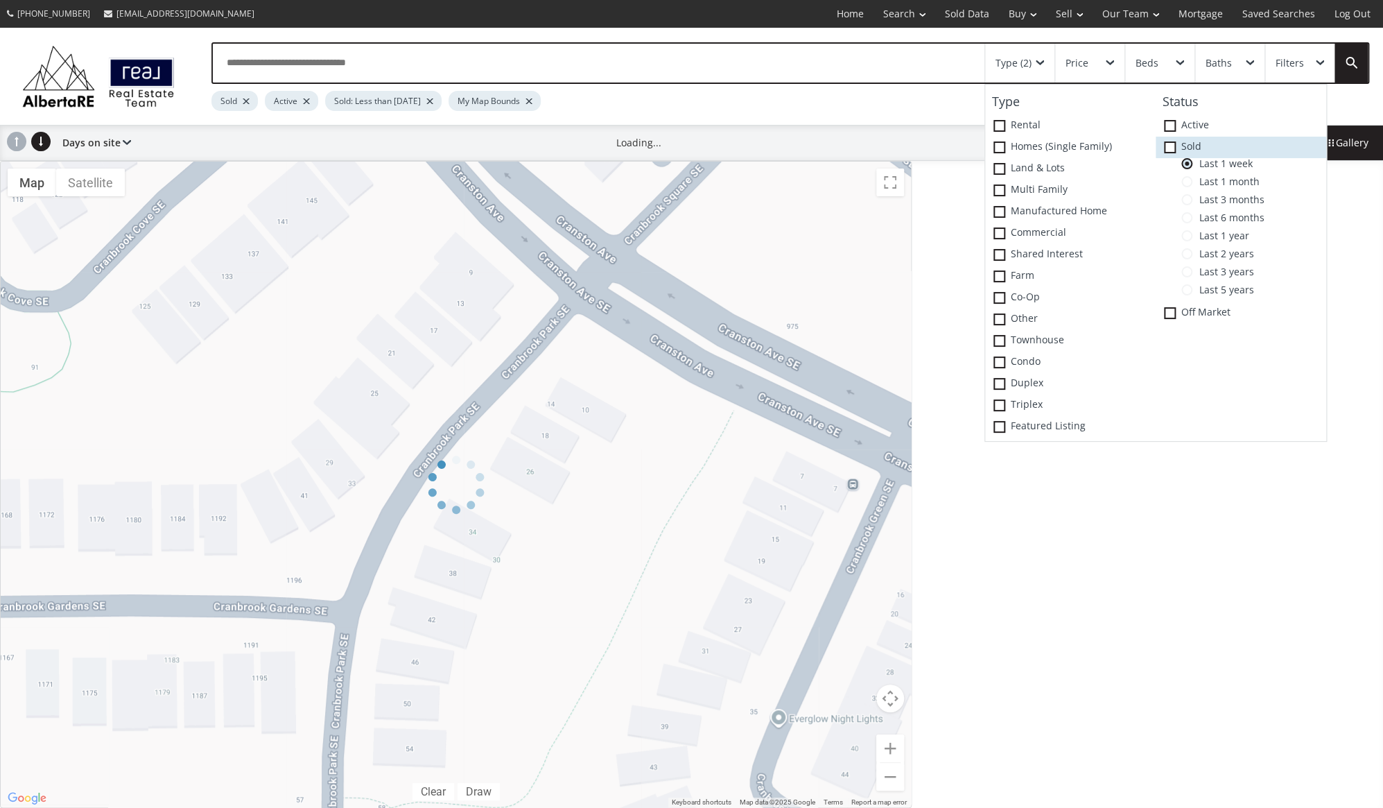
click at [0, 0] on icon at bounding box center [0, 0] width 0 height 0
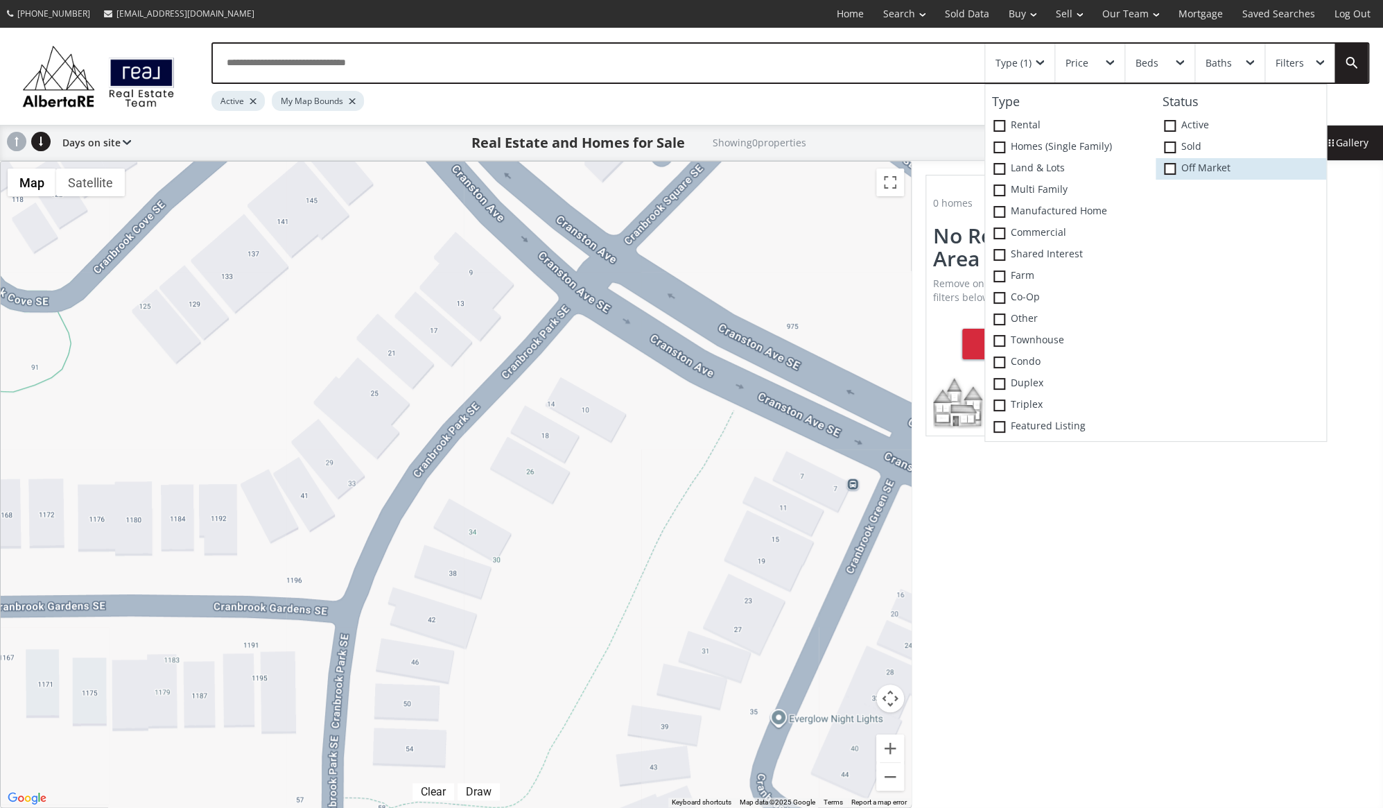
click at [1168, 169] on span at bounding box center [1170, 169] width 12 height 12
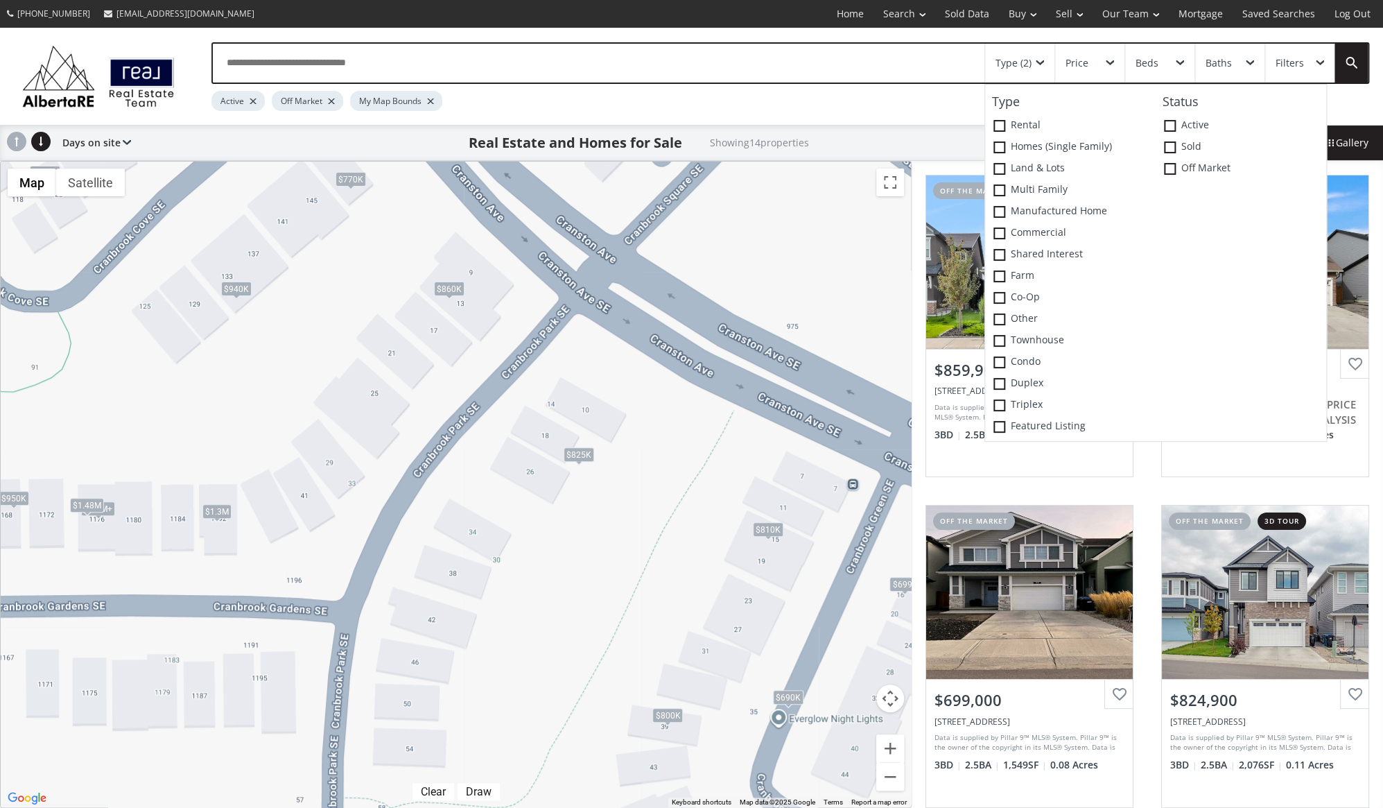
click at [456, 288] on div "$860K" at bounding box center [448, 289] width 31 height 15
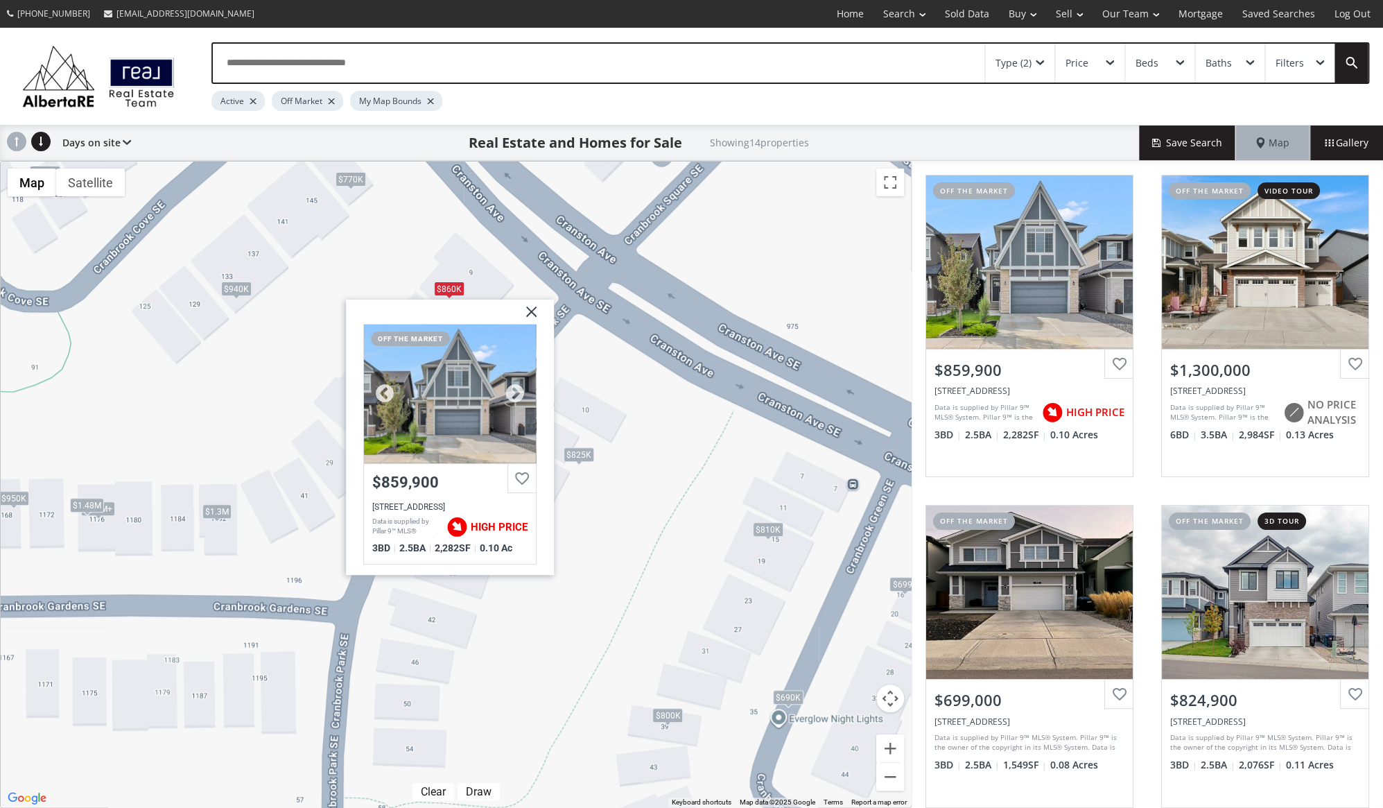
click at [415, 418] on div at bounding box center [449, 394] width 172 height 139
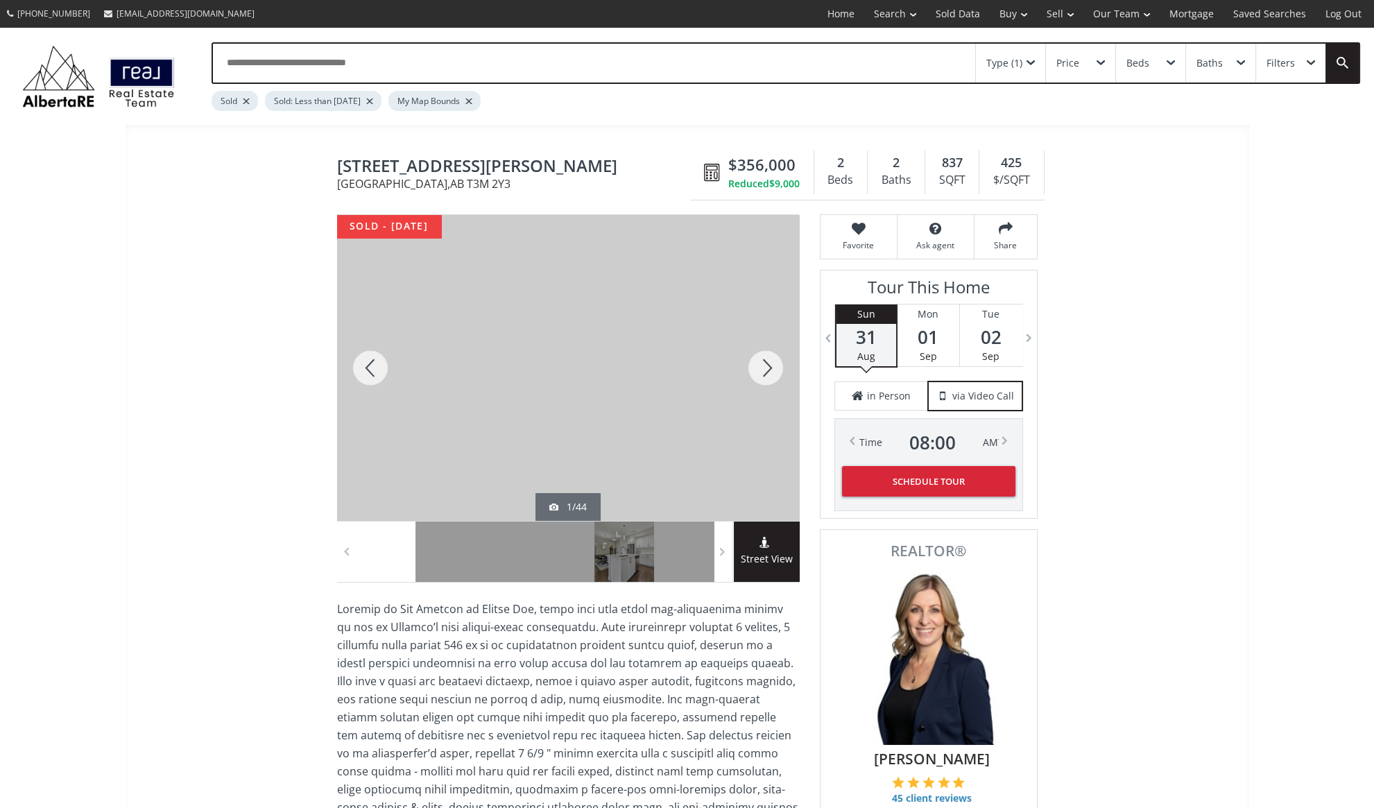
click at [763, 368] on div at bounding box center [765, 368] width 67 height 306
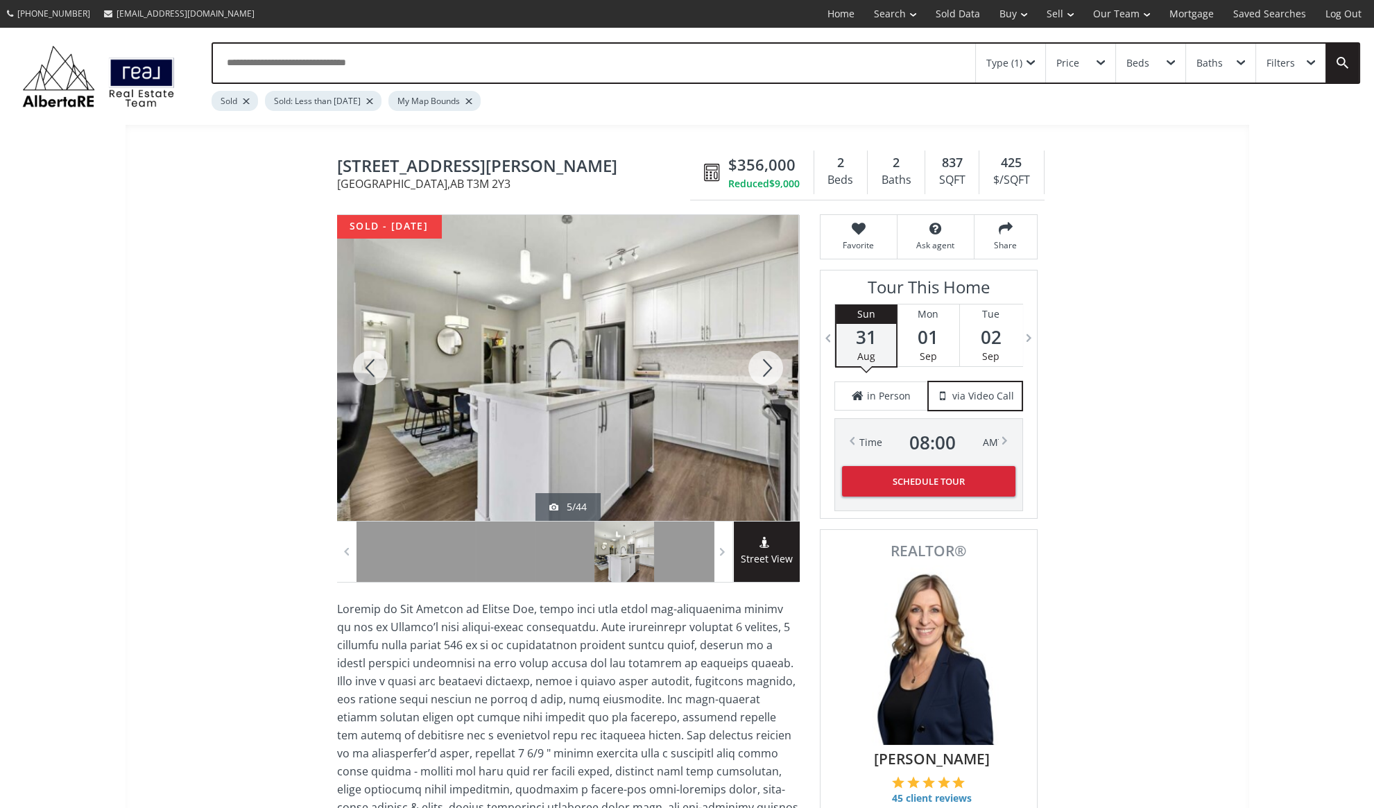
click at [763, 369] on div at bounding box center [765, 368] width 67 height 306
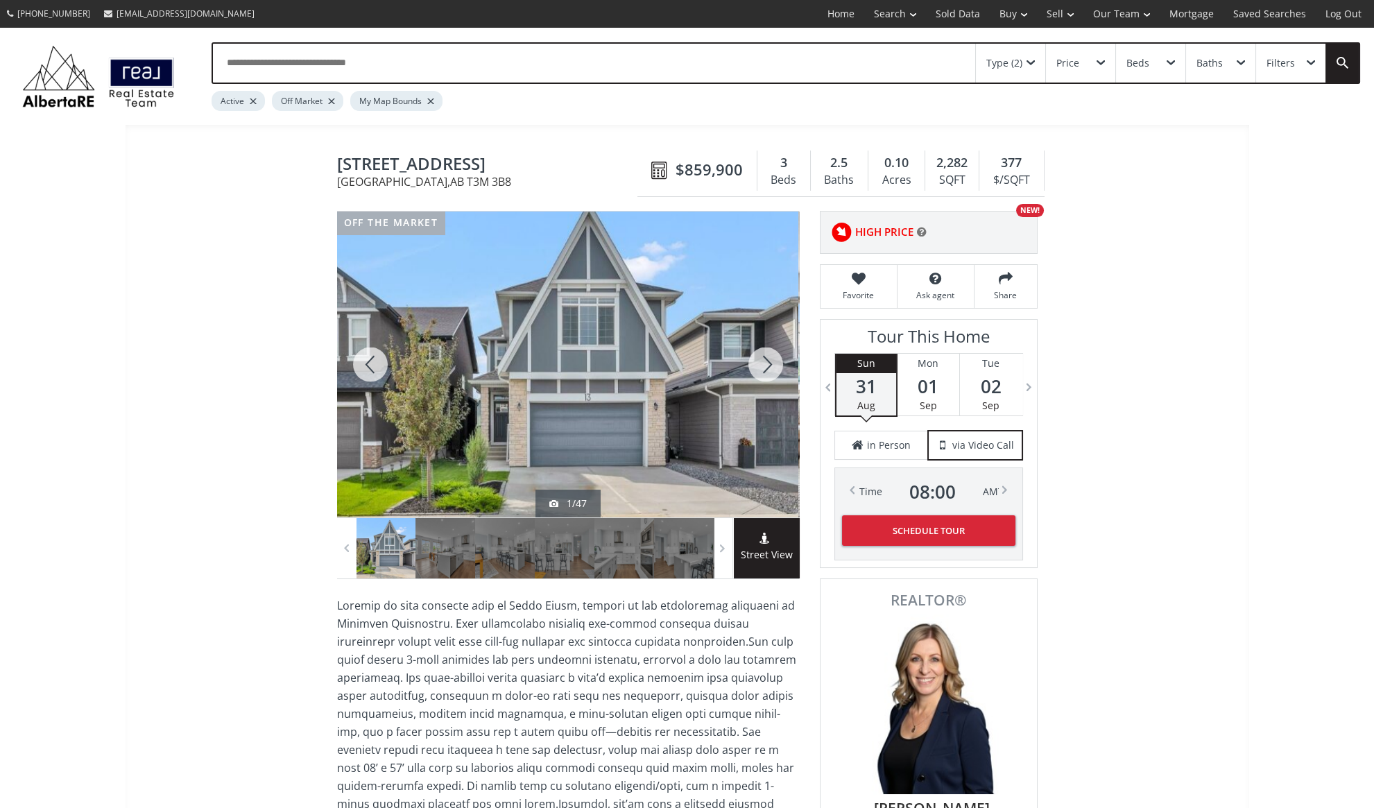
click at [766, 366] on div at bounding box center [765, 365] width 67 height 306
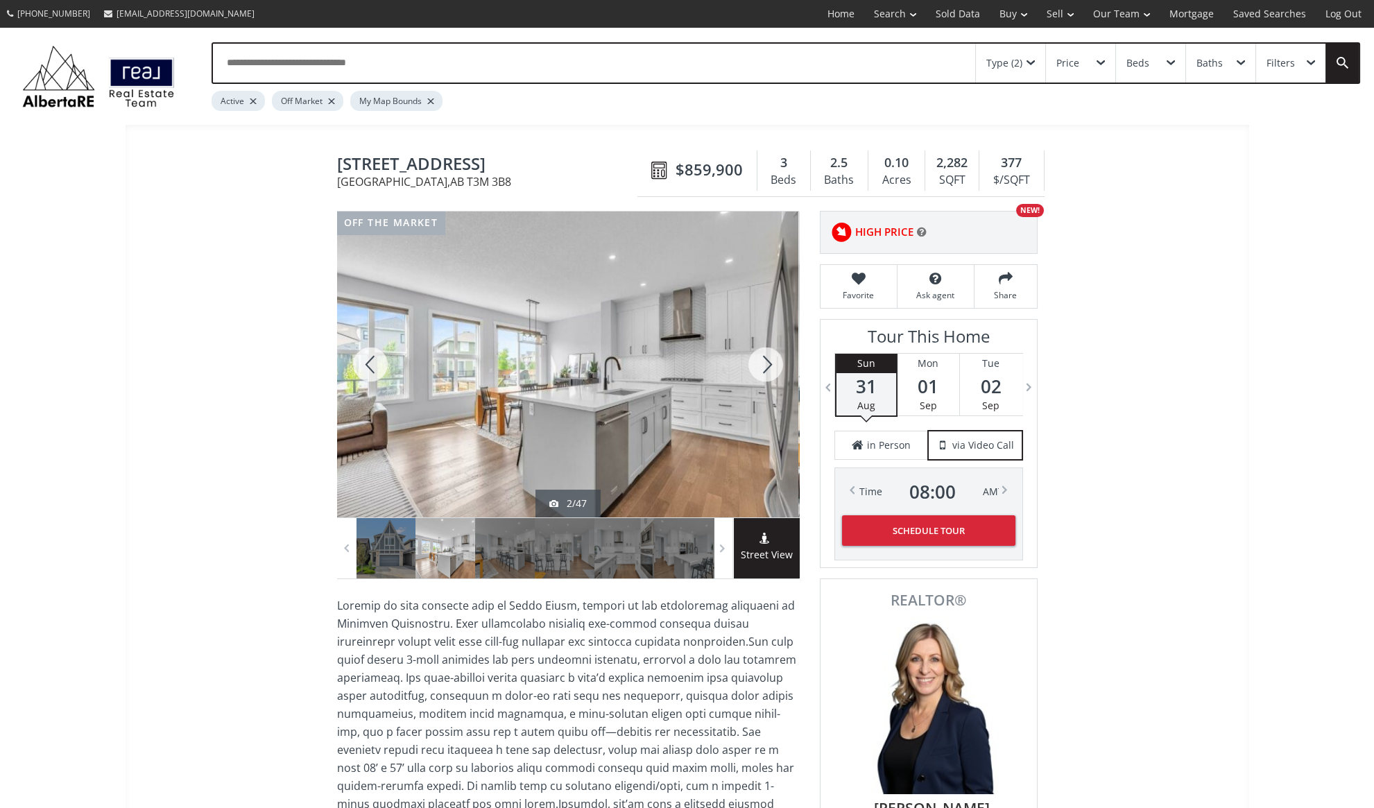
click at [766, 366] on div at bounding box center [765, 365] width 67 height 306
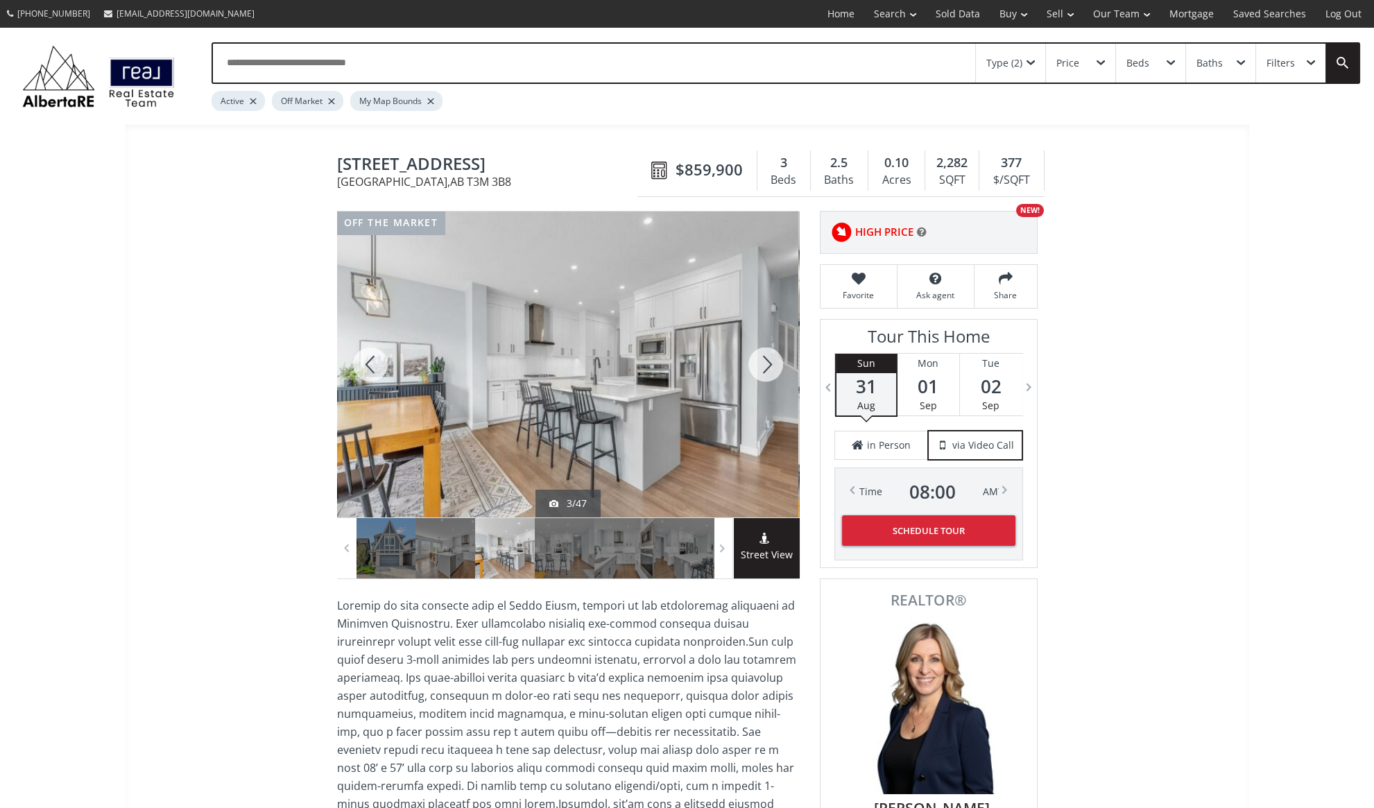
click at [766, 366] on div at bounding box center [765, 365] width 67 height 306
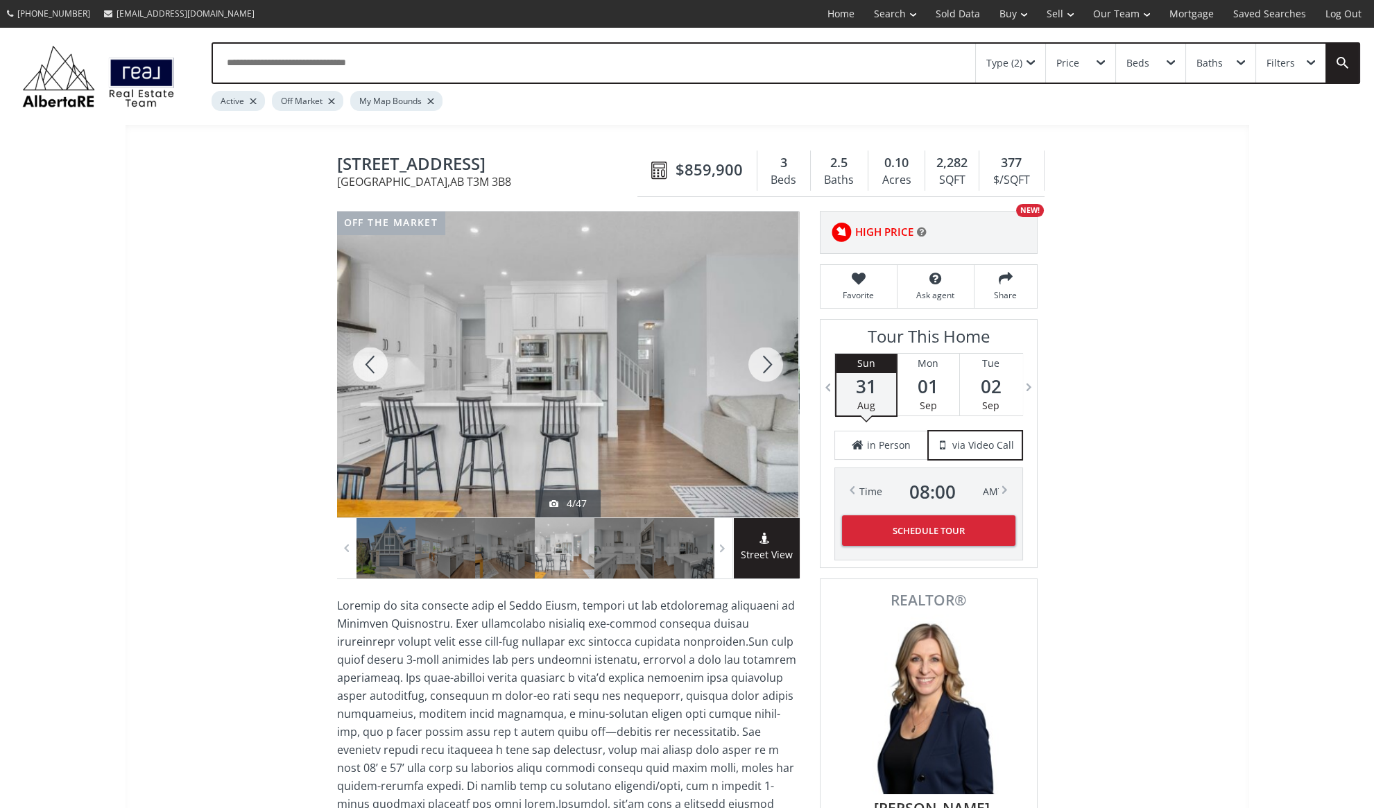
click at [766, 366] on div at bounding box center [765, 365] width 67 height 306
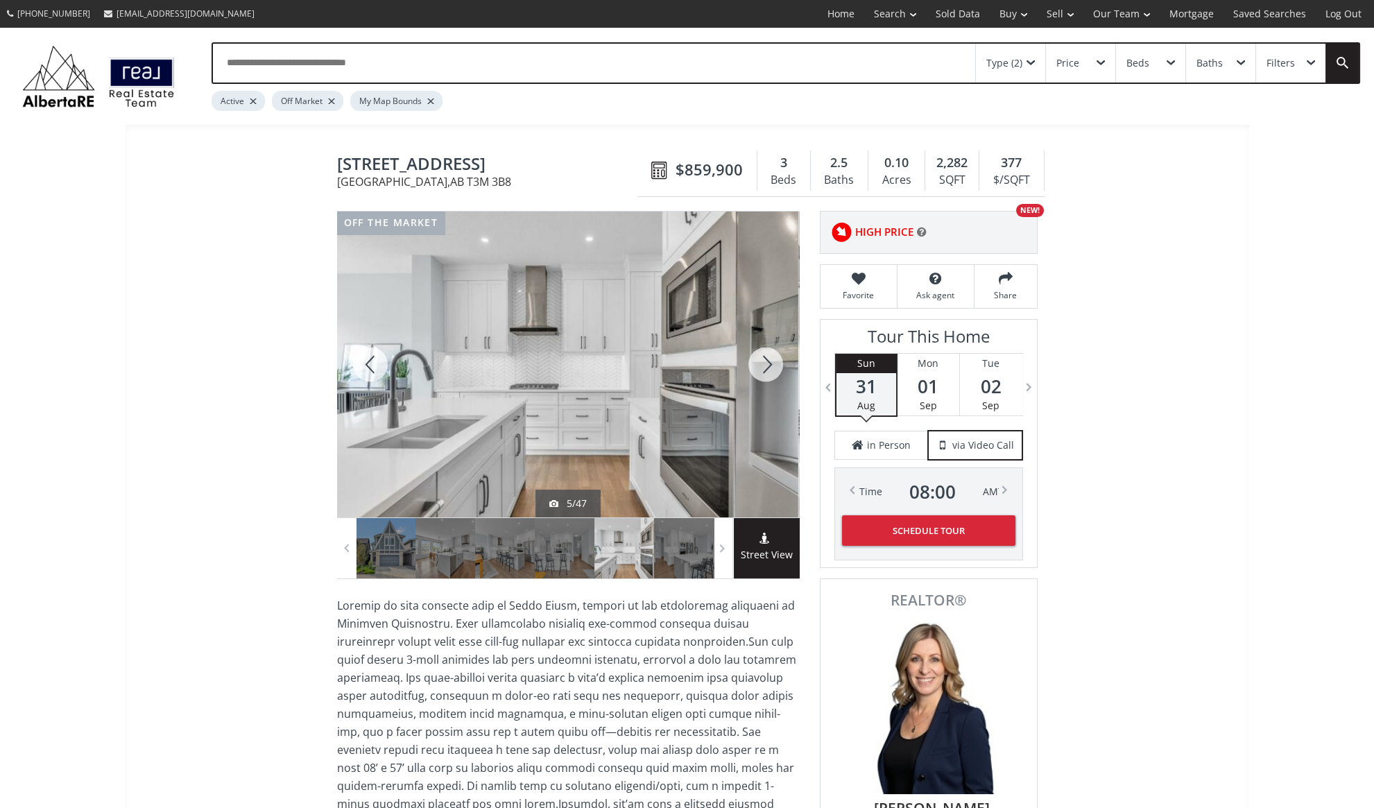
click at [766, 366] on div at bounding box center [765, 365] width 67 height 306
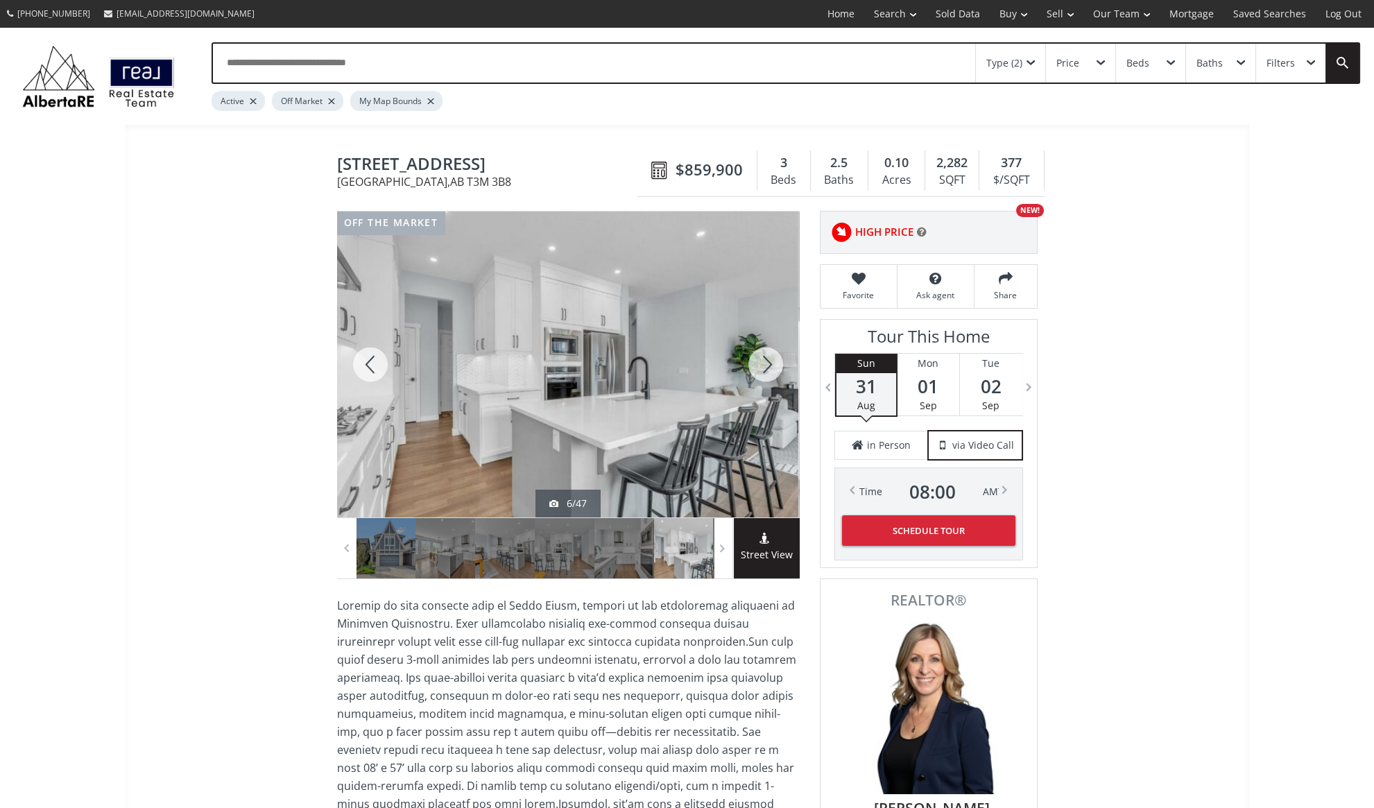
click at [766, 366] on div at bounding box center [765, 365] width 67 height 306
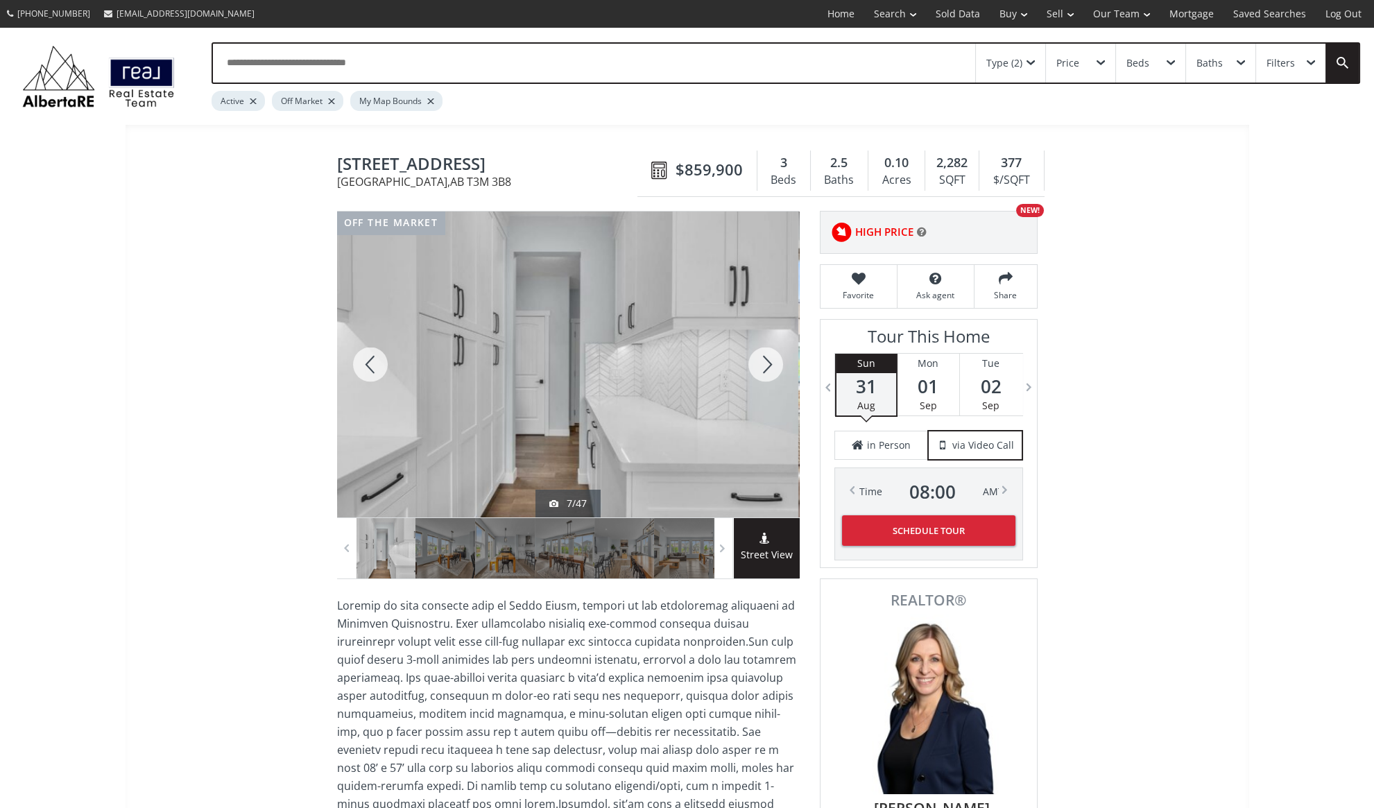
click at [766, 366] on div at bounding box center [765, 365] width 67 height 306
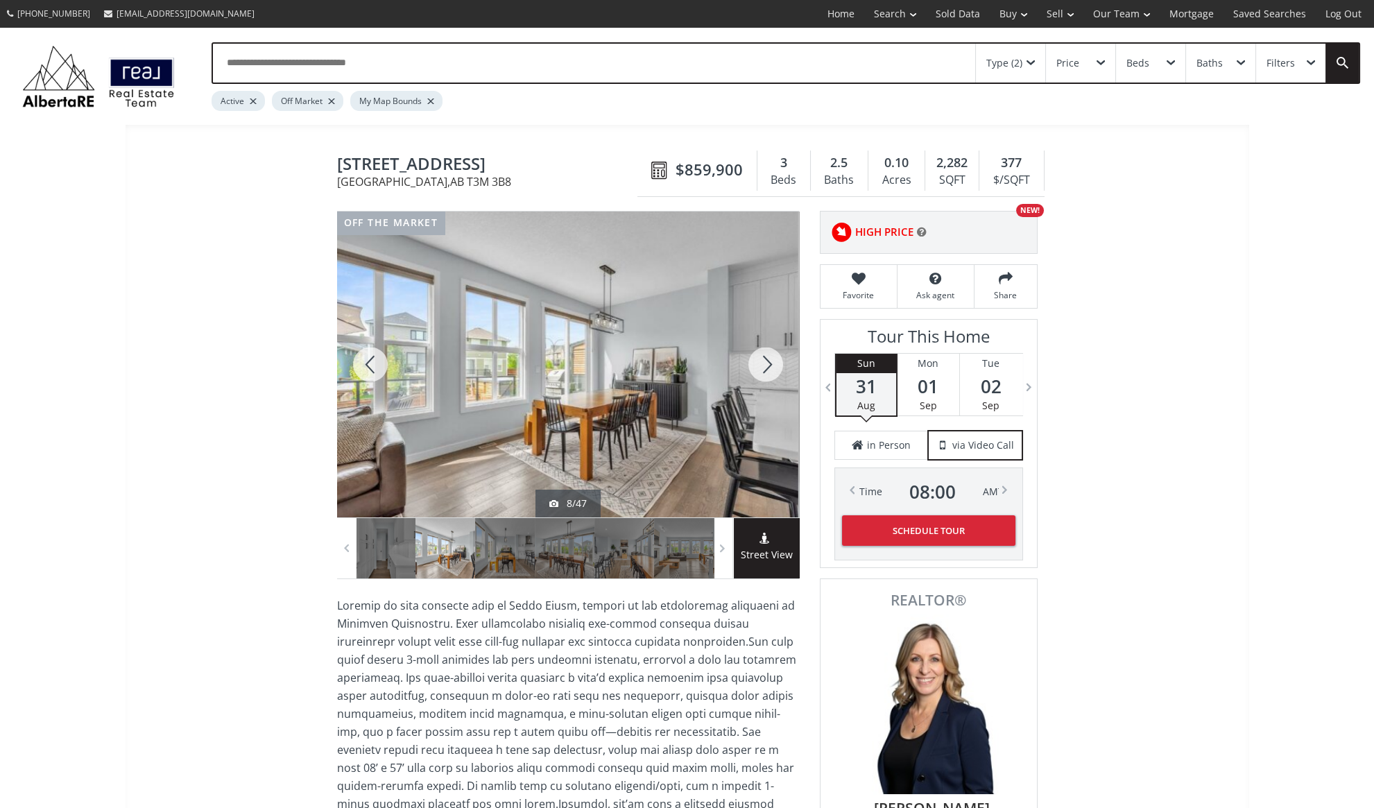
click at [766, 366] on div at bounding box center [765, 365] width 67 height 306
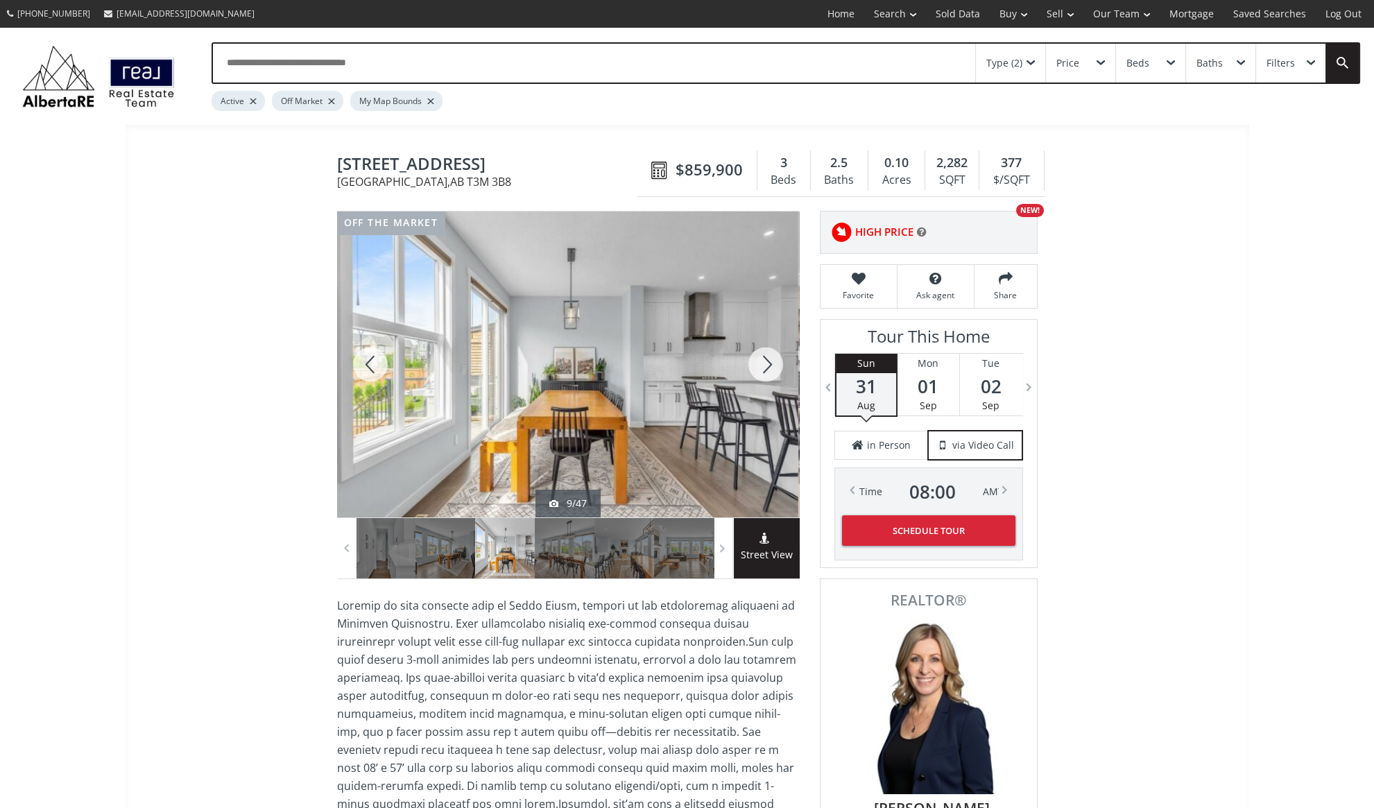
click at [766, 366] on div at bounding box center [765, 365] width 67 height 306
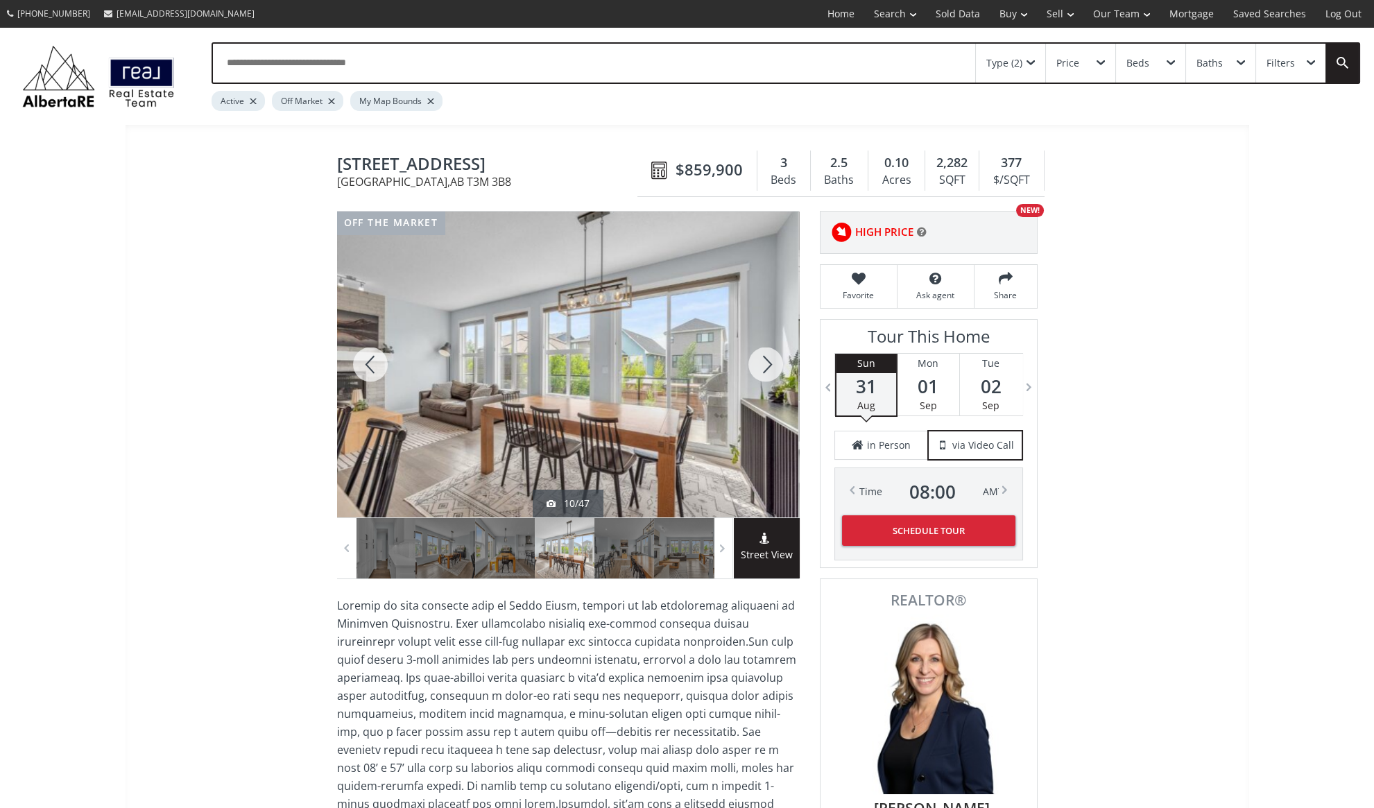
click at [766, 366] on div at bounding box center [765, 365] width 67 height 306
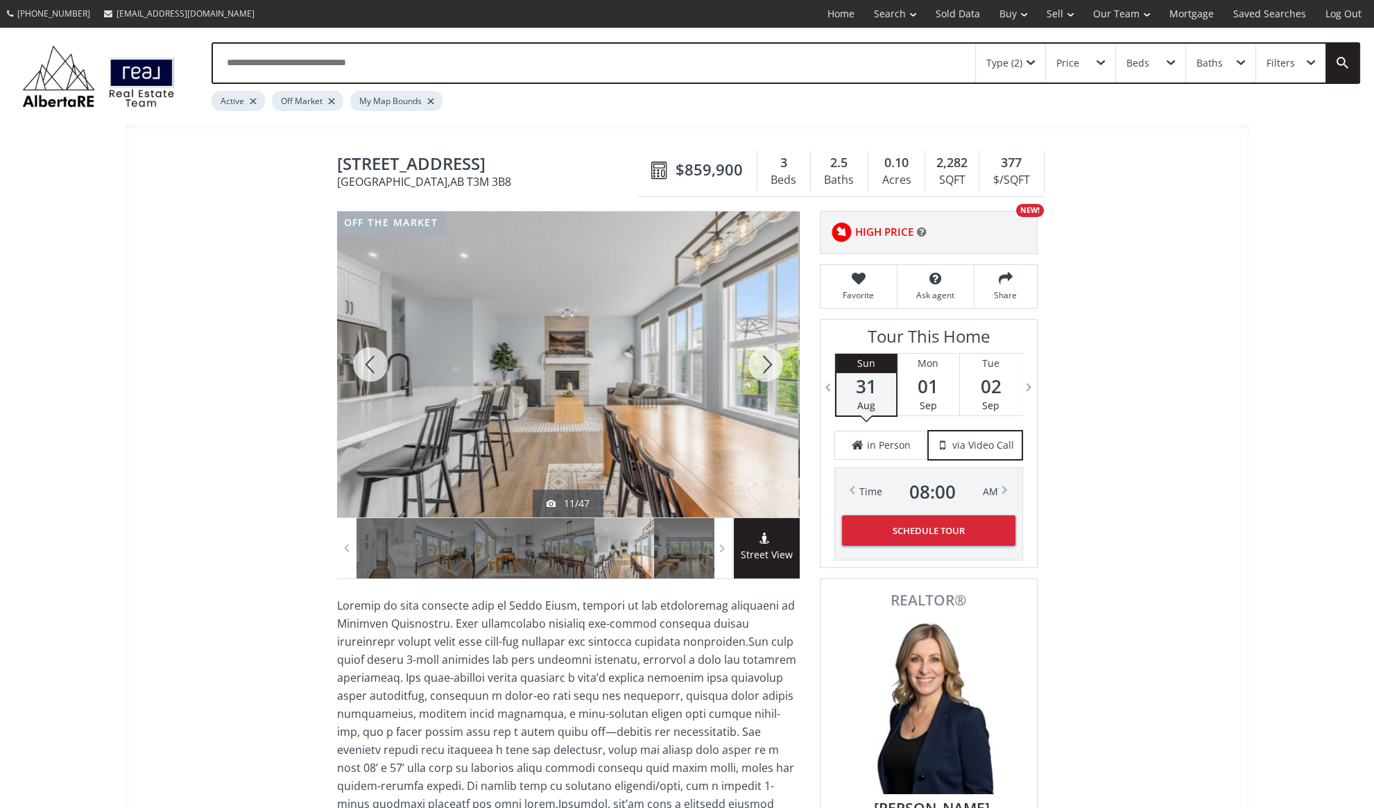
click at [368, 365] on div at bounding box center [370, 365] width 67 height 306
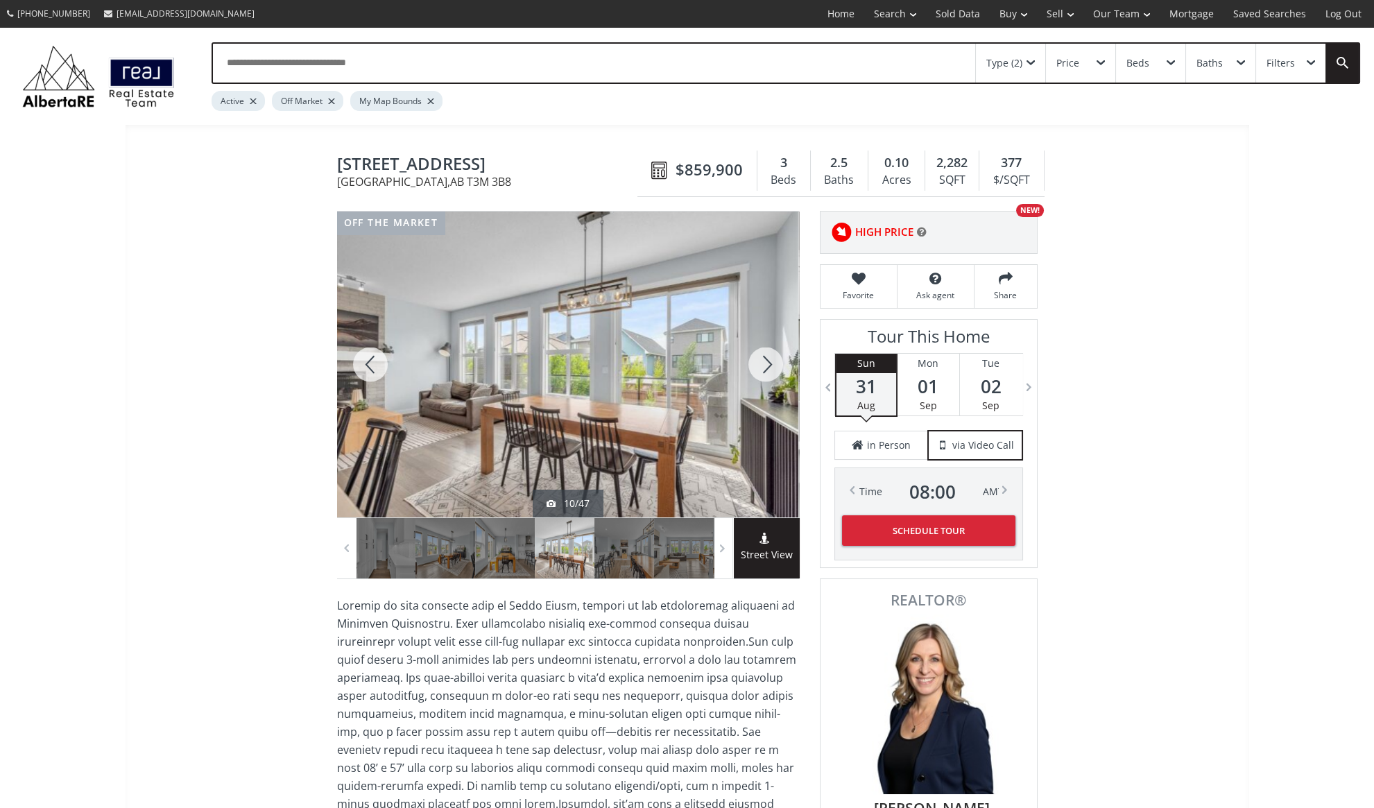
click at [766, 360] on div at bounding box center [765, 365] width 67 height 306
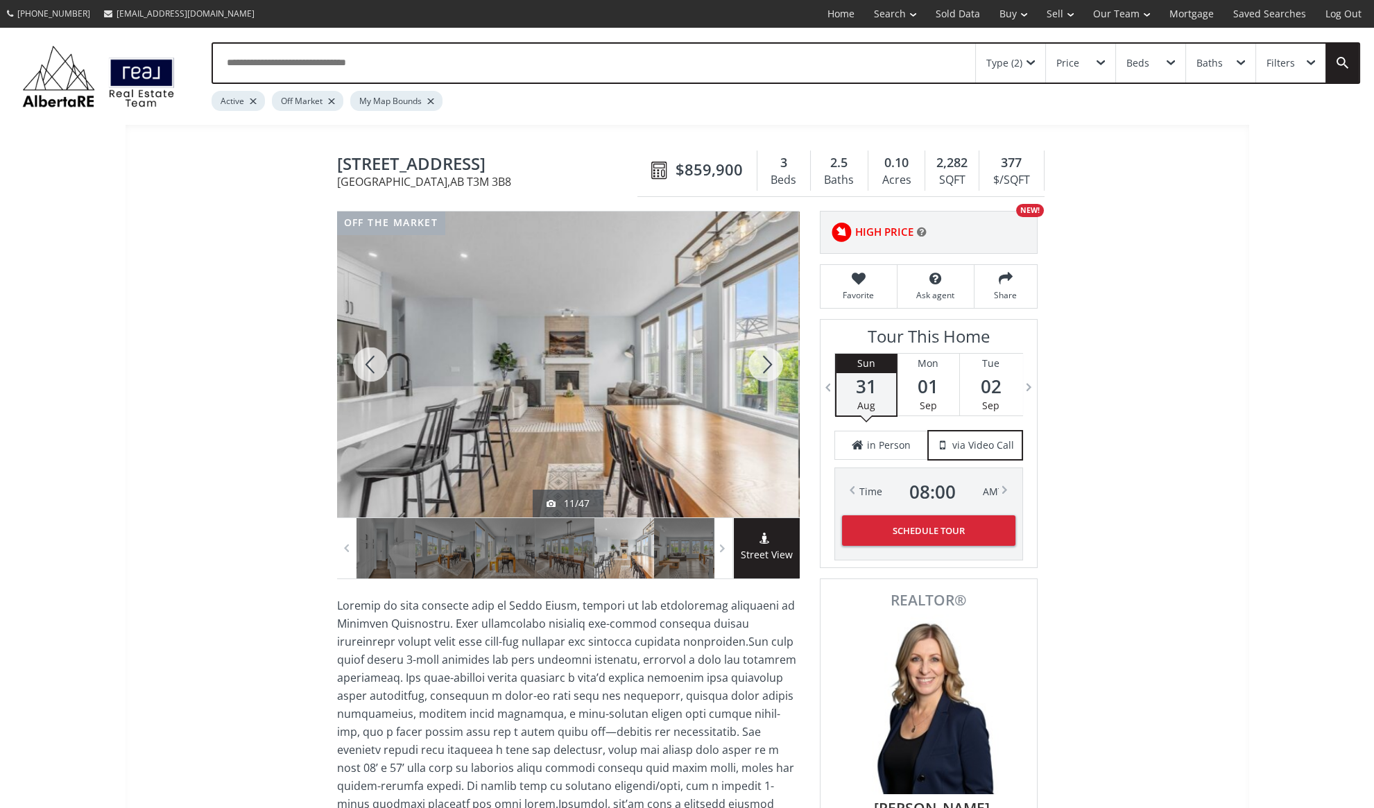
click at [766, 360] on div at bounding box center [765, 365] width 67 height 306
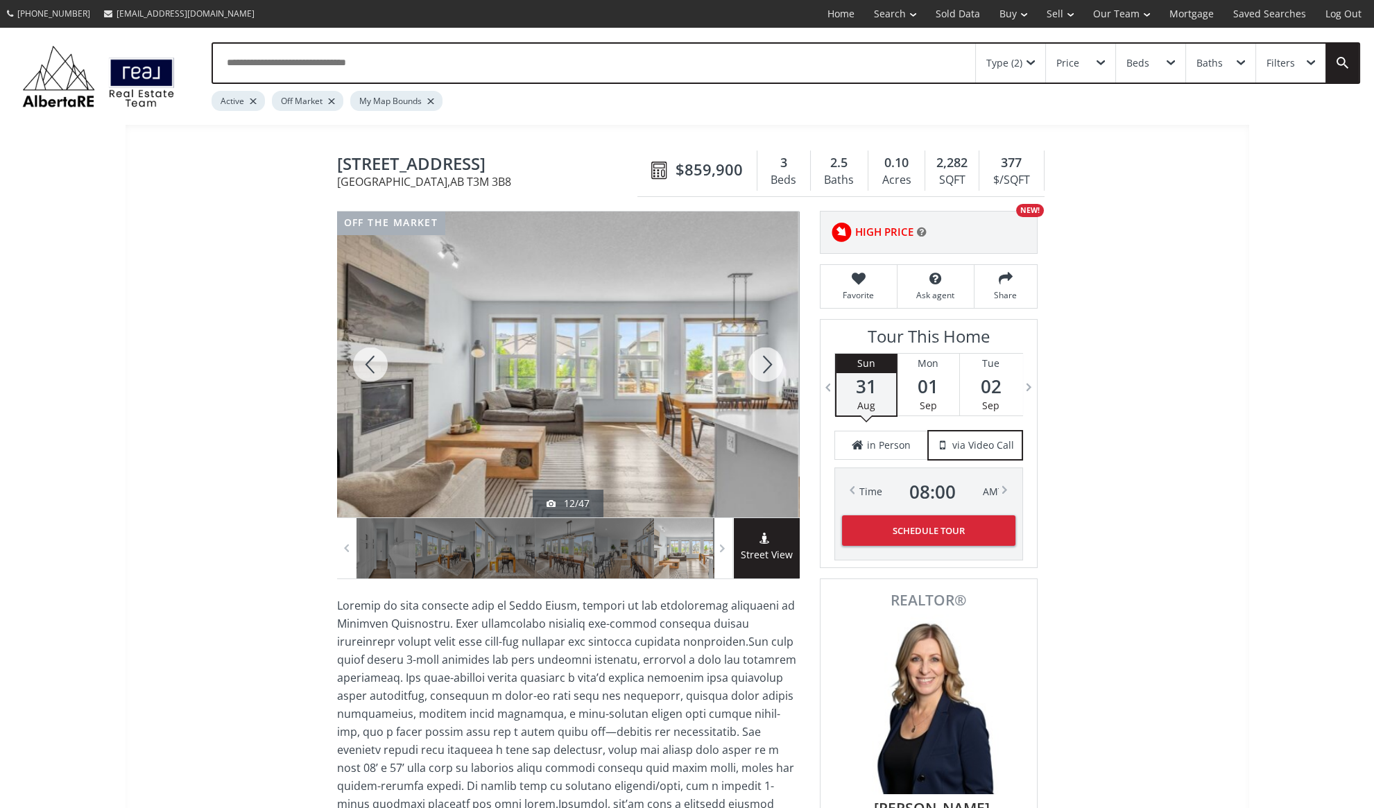
click at [766, 360] on div at bounding box center [765, 365] width 67 height 306
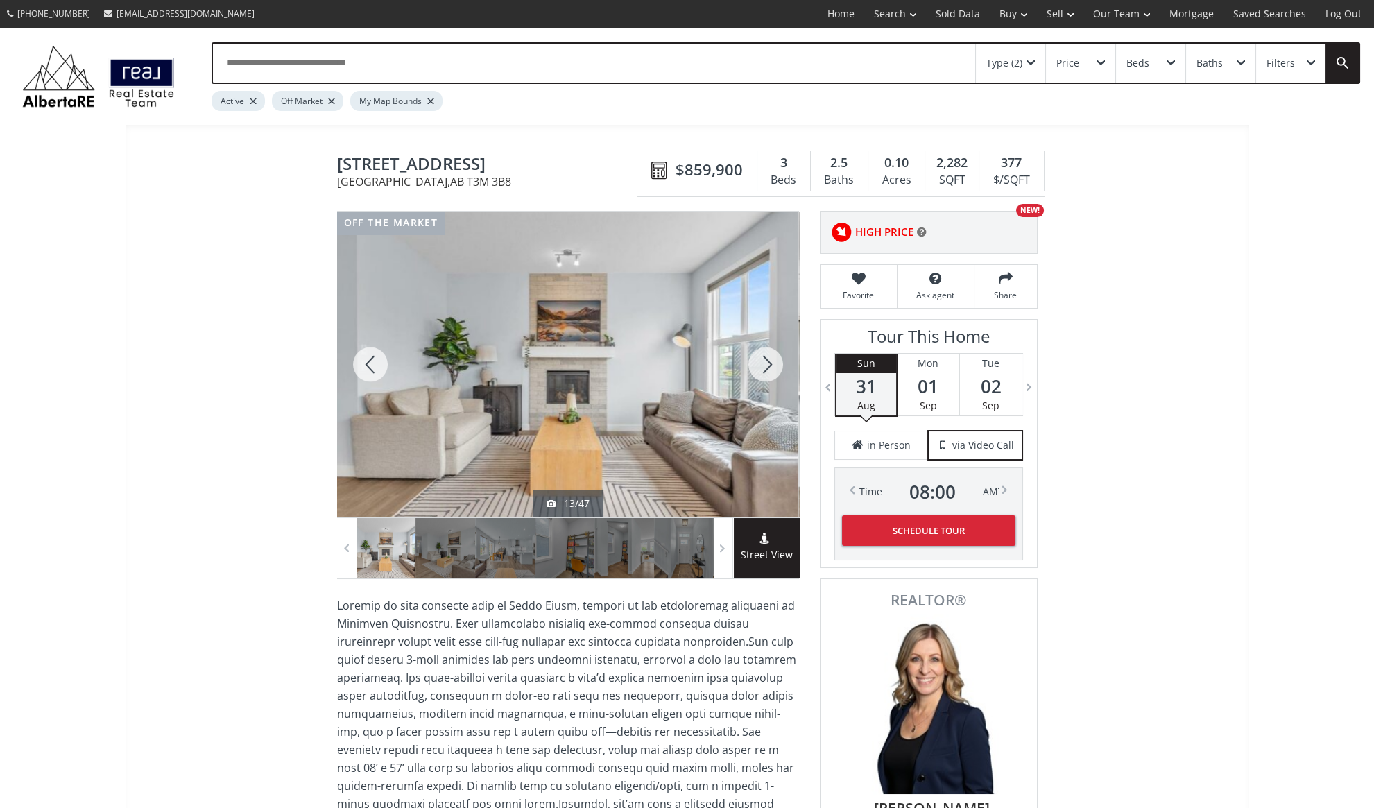
click at [766, 360] on div at bounding box center [765, 365] width 67 height 306
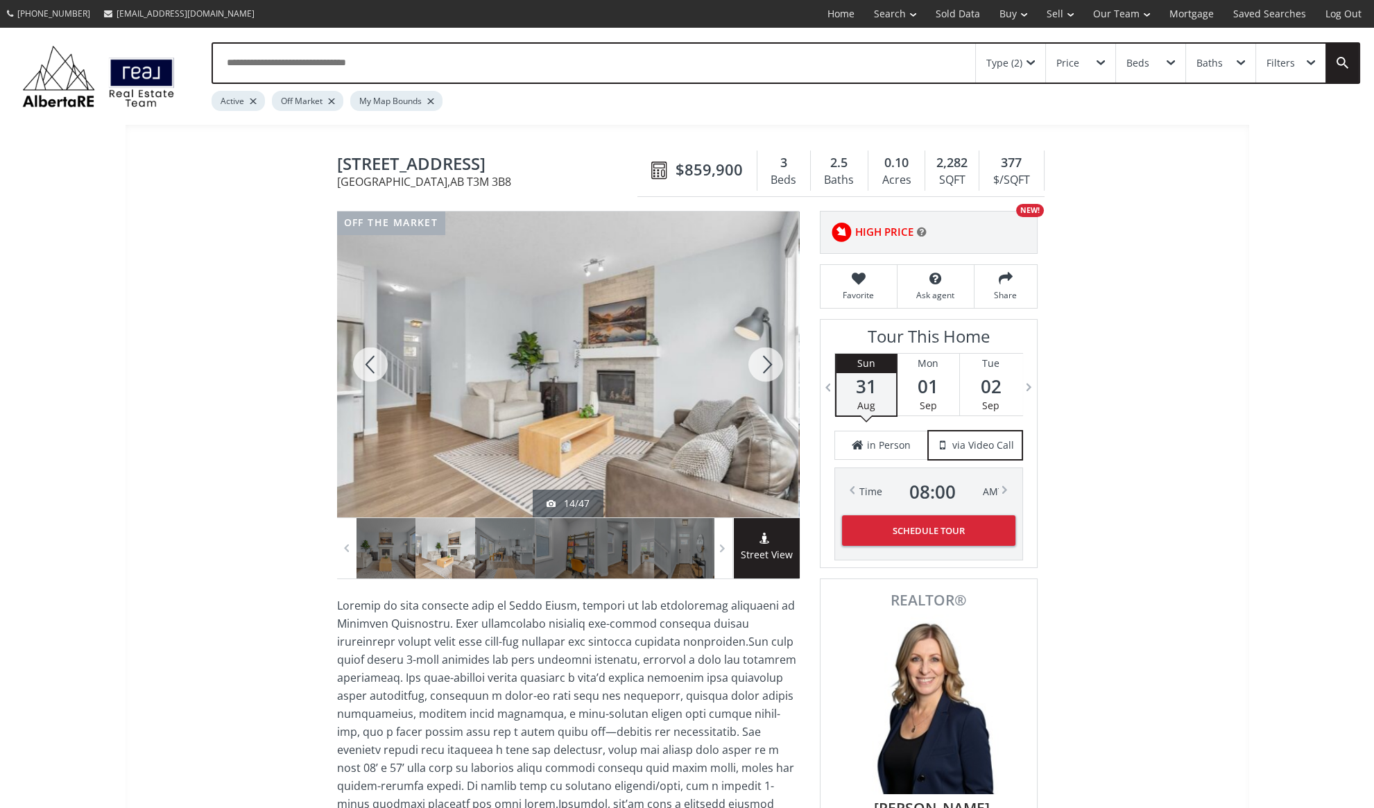
click at [766, 360] on div at bounding box center [765, 365] width 67 height 306
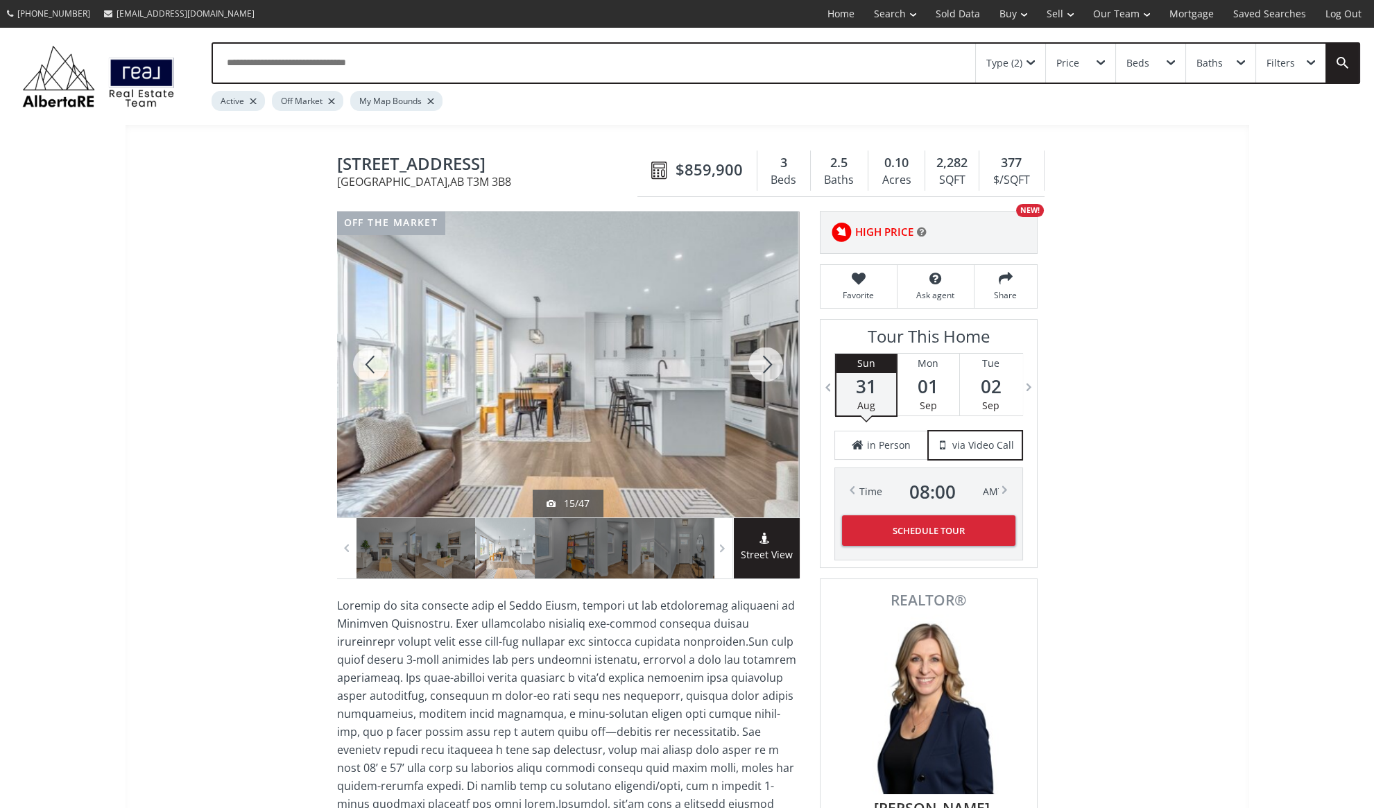
click at [766, 360] on div at bounding box center [765, 365] width 67 height 306
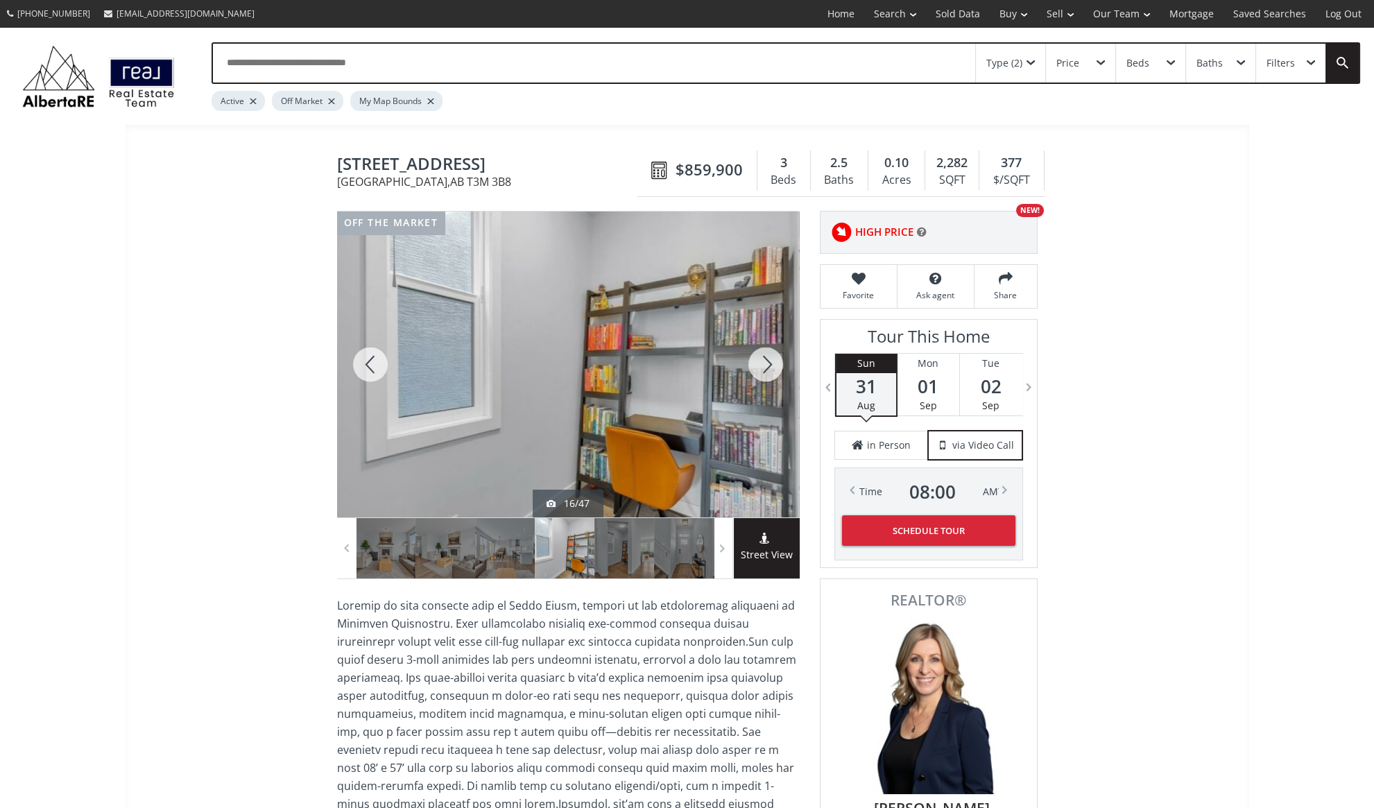
click at [766, 360] on div at bounding box center [765, 365] width 67 height 306
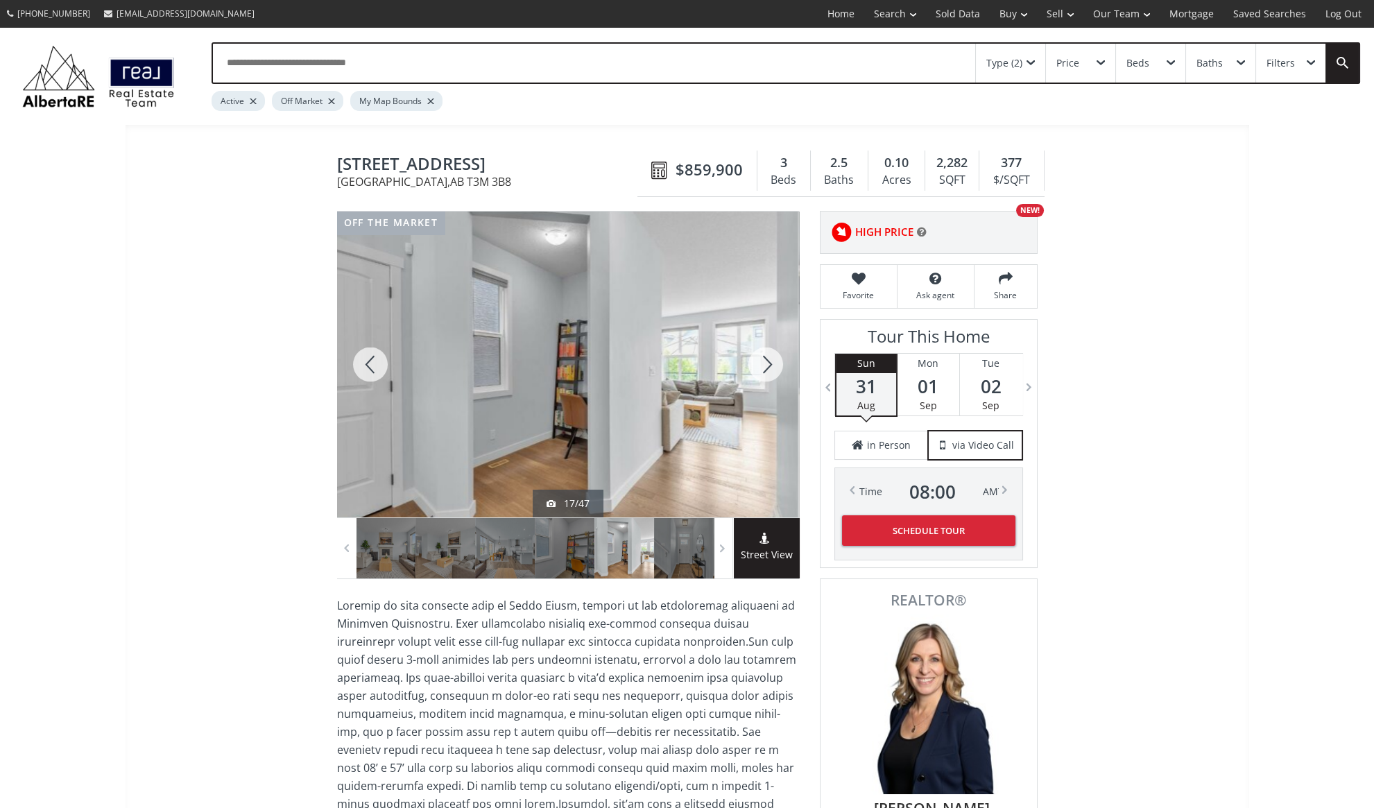
click at [766, 360] on div at bounding box center [765, 365] width 67 height 306
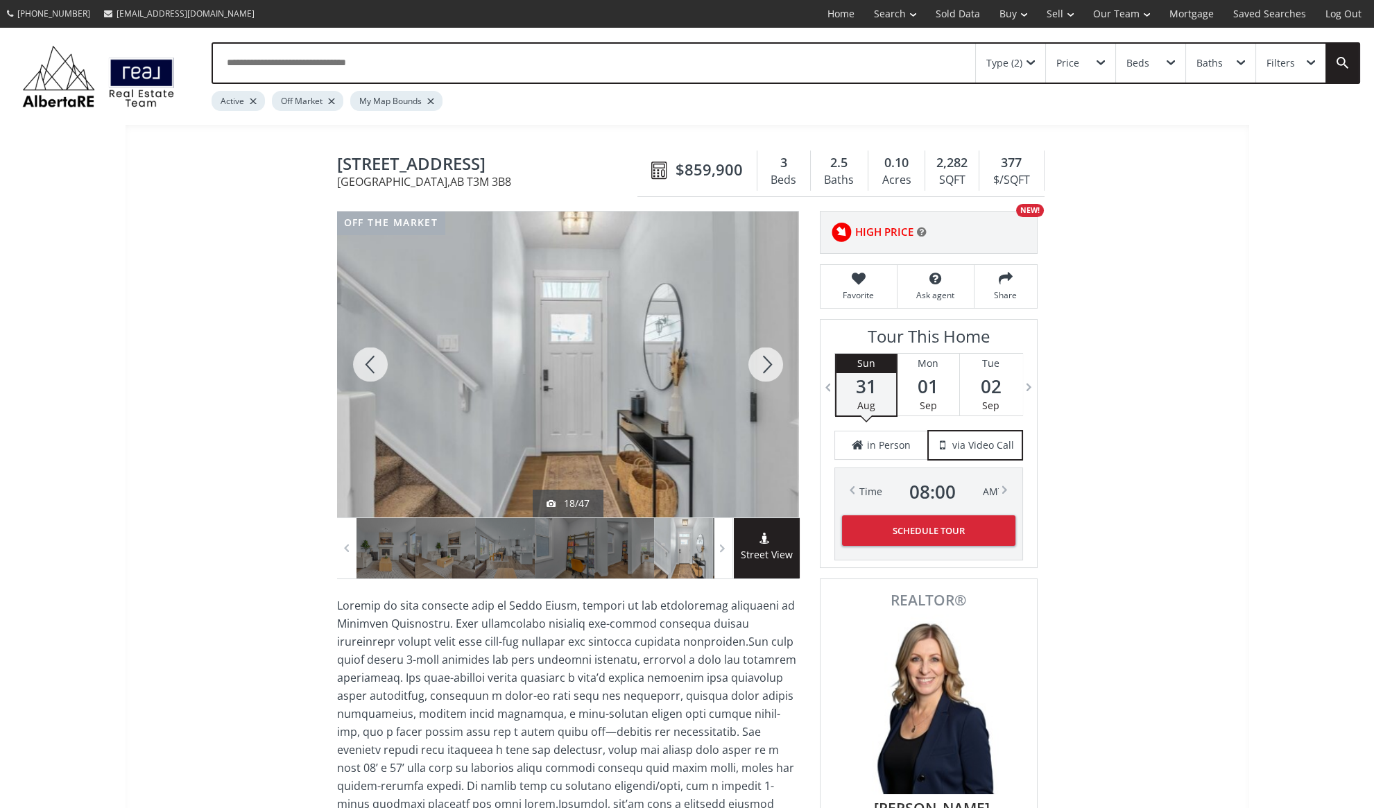
click at [766, 360] on div at bounding box center [765, 365] width 67 height 306
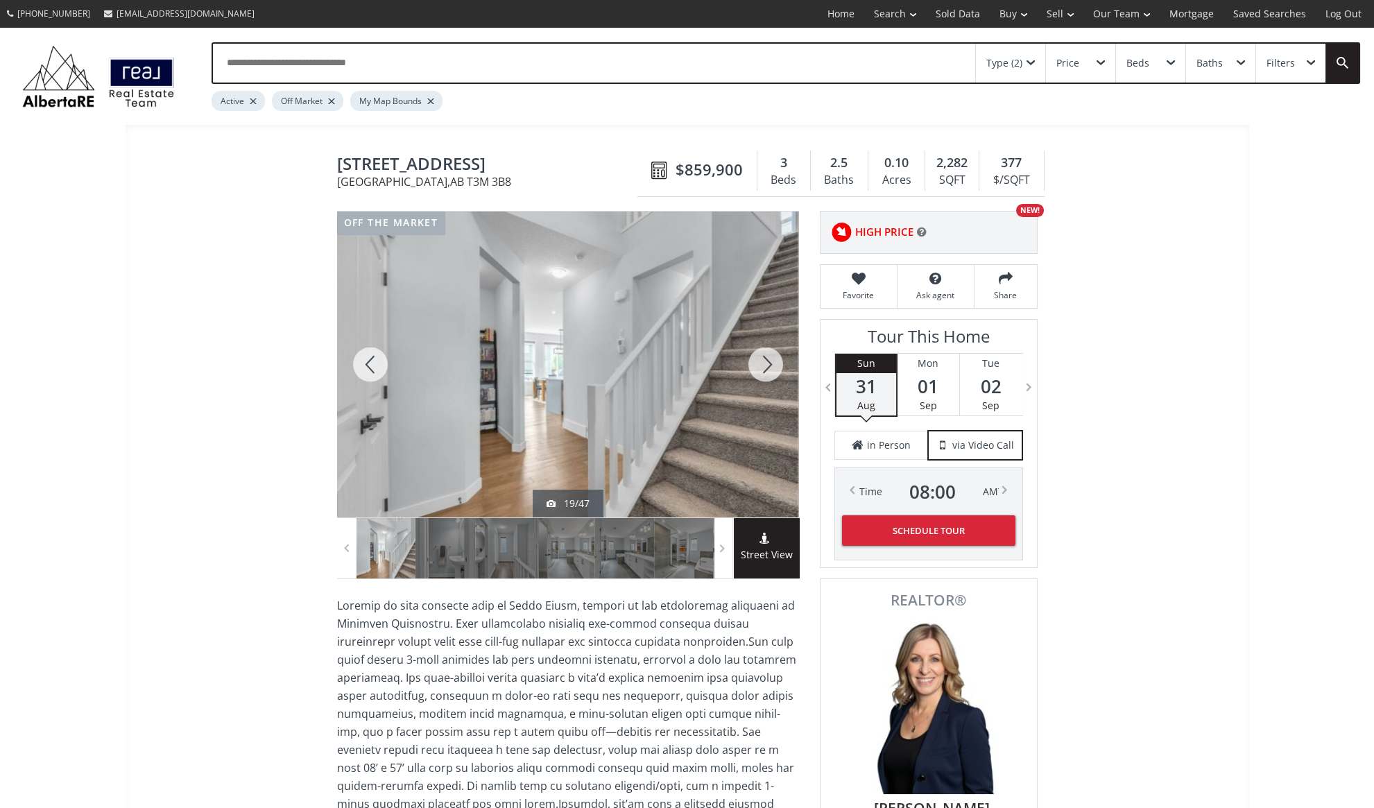
click at [766, 360] on div at bounding box center [765, 365] width 67 height 306
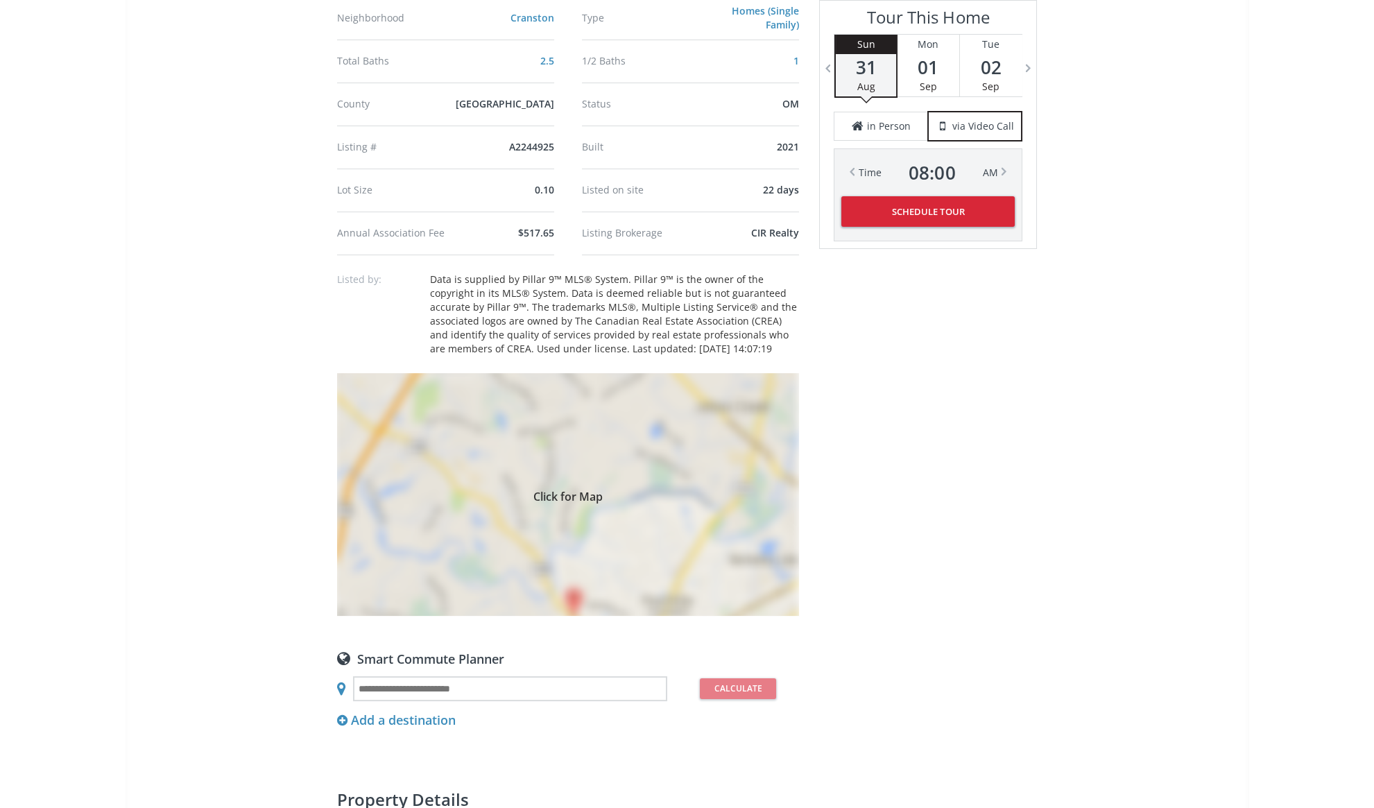
scroll to position [882, 0]
